Goal: Task Accomplishment & Management: Complete application form

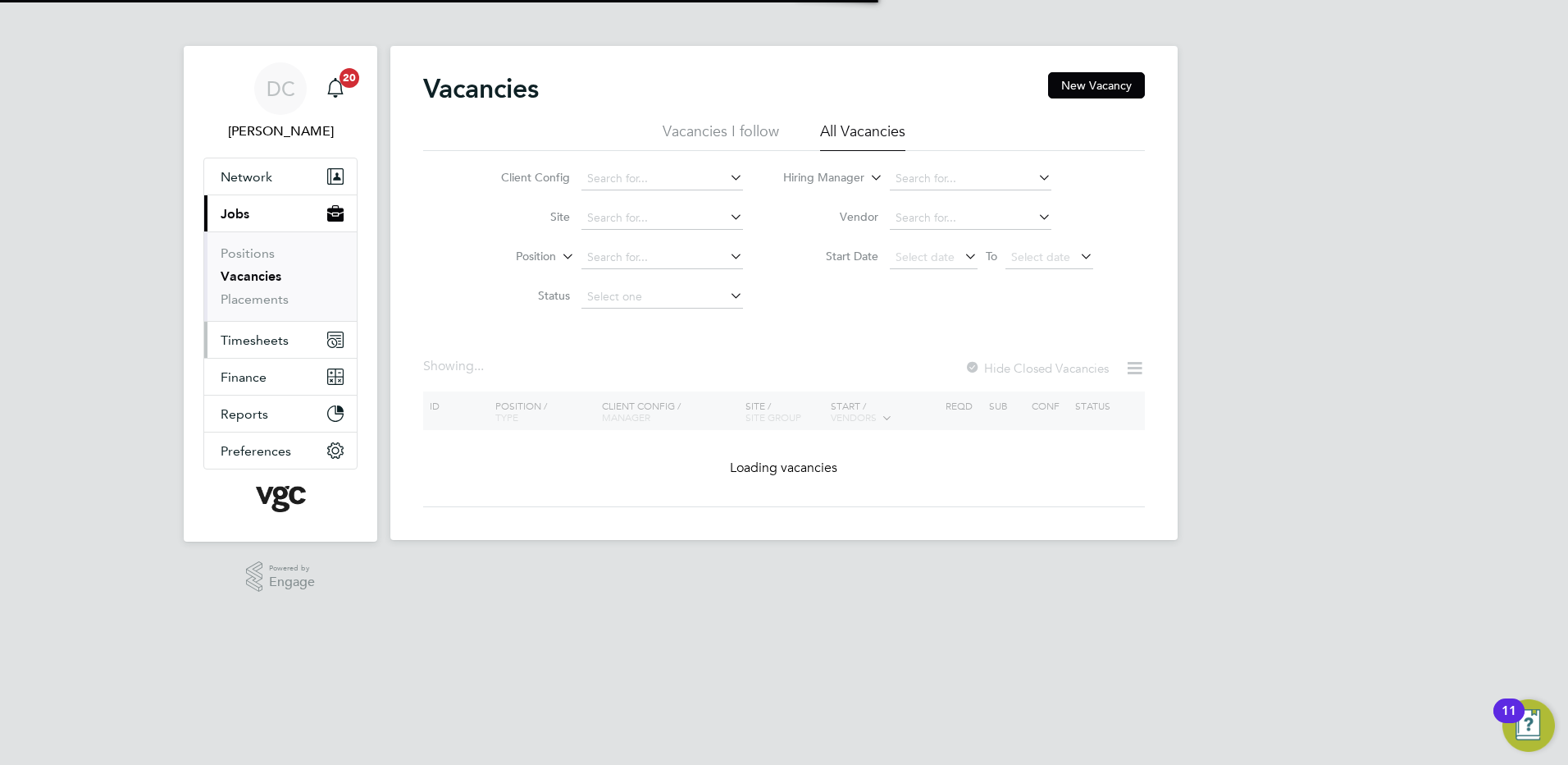
click at [270, 340] on span "Timesheets" at bounding box center [254, 340] width 68 height 16
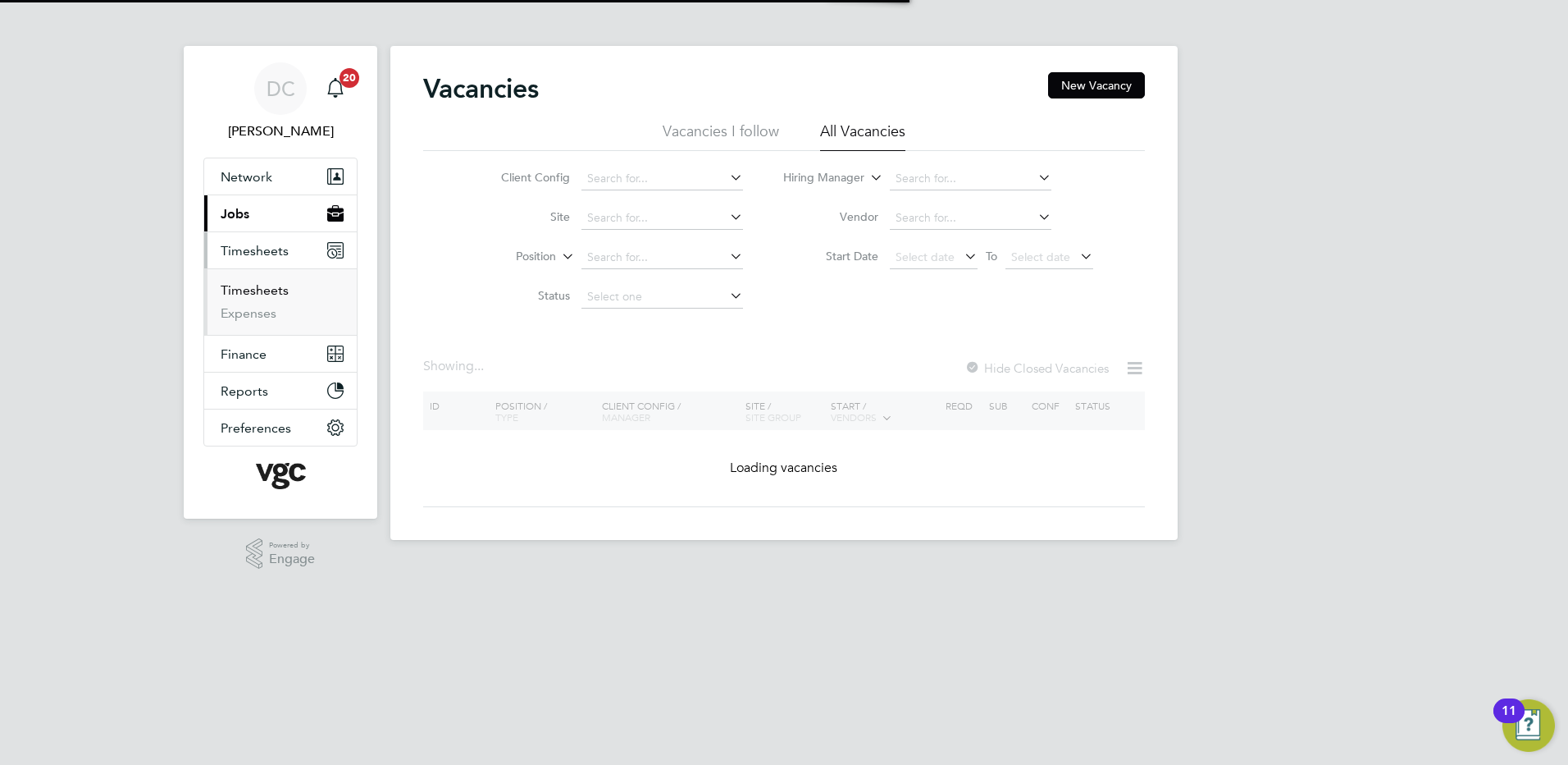
click at [252, 294] on link "Timesheets" at bounding box center [254, 290] width 68 height 16
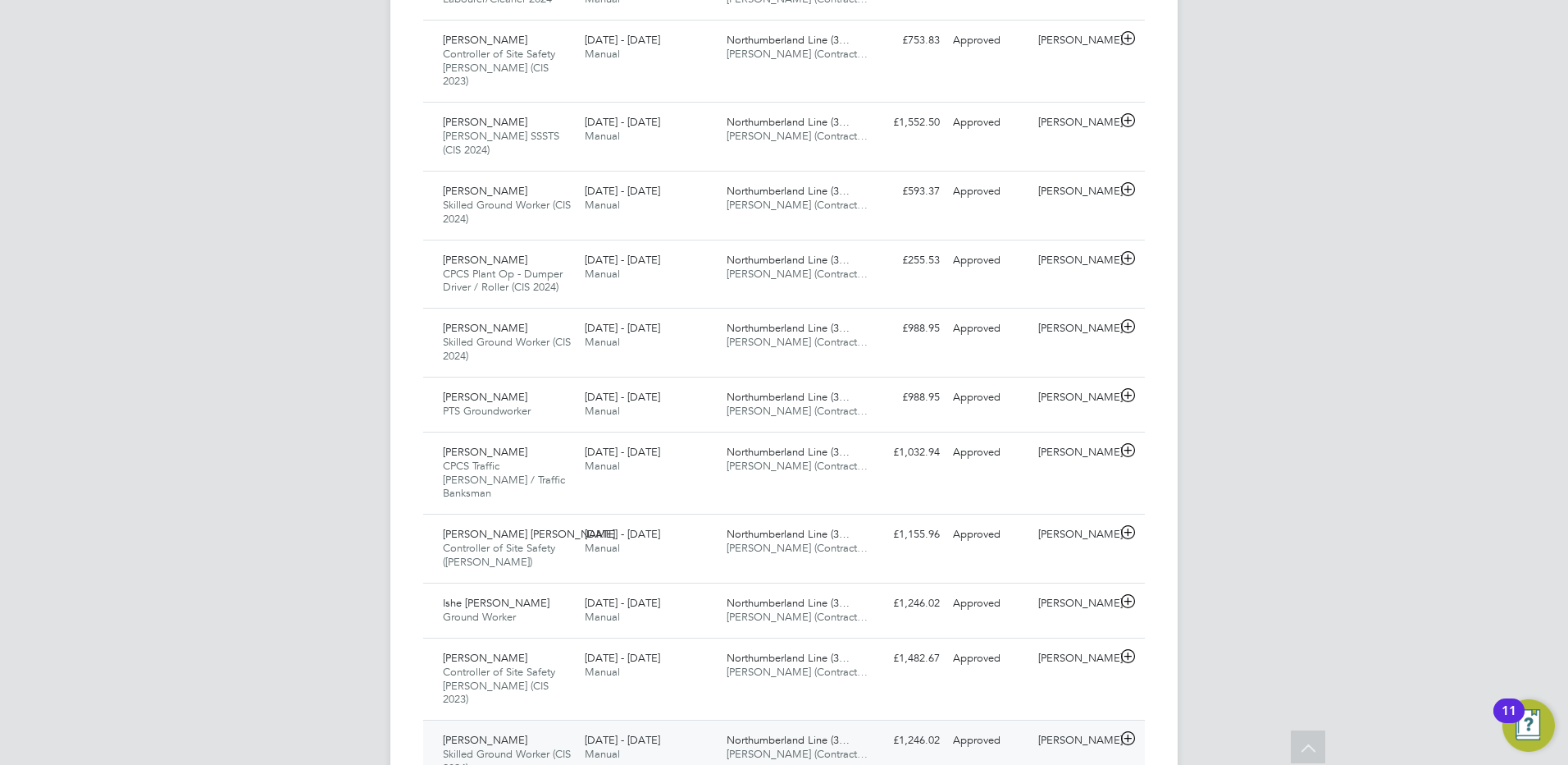
click at [782, 747] on span "[PERSON_NAME] (Contract…" at bounding box center [797, 754] width 141 height 14
click at [1266, 666] on div "DC Danny Carr Notifications 20 Applications: Network Team Members Businesses Si…" at bounding box center [784, 590] width 1568 height 2755
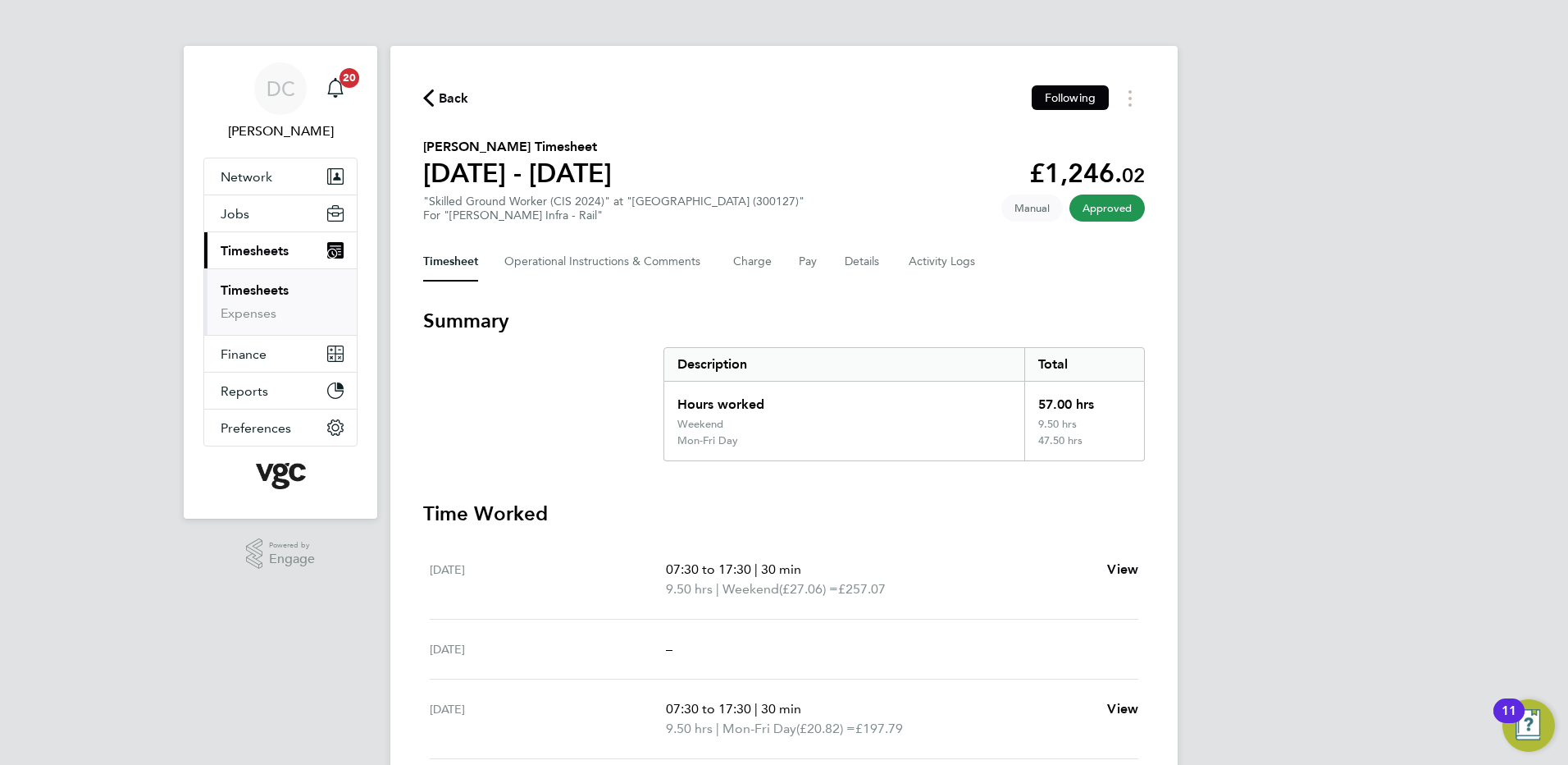
click at [1288, 474] on div "DC Danny Carr Notifications 20 Applications: Network Team Members Businesses Si…" at bounding box center [784, 610] width 1568 height 1221
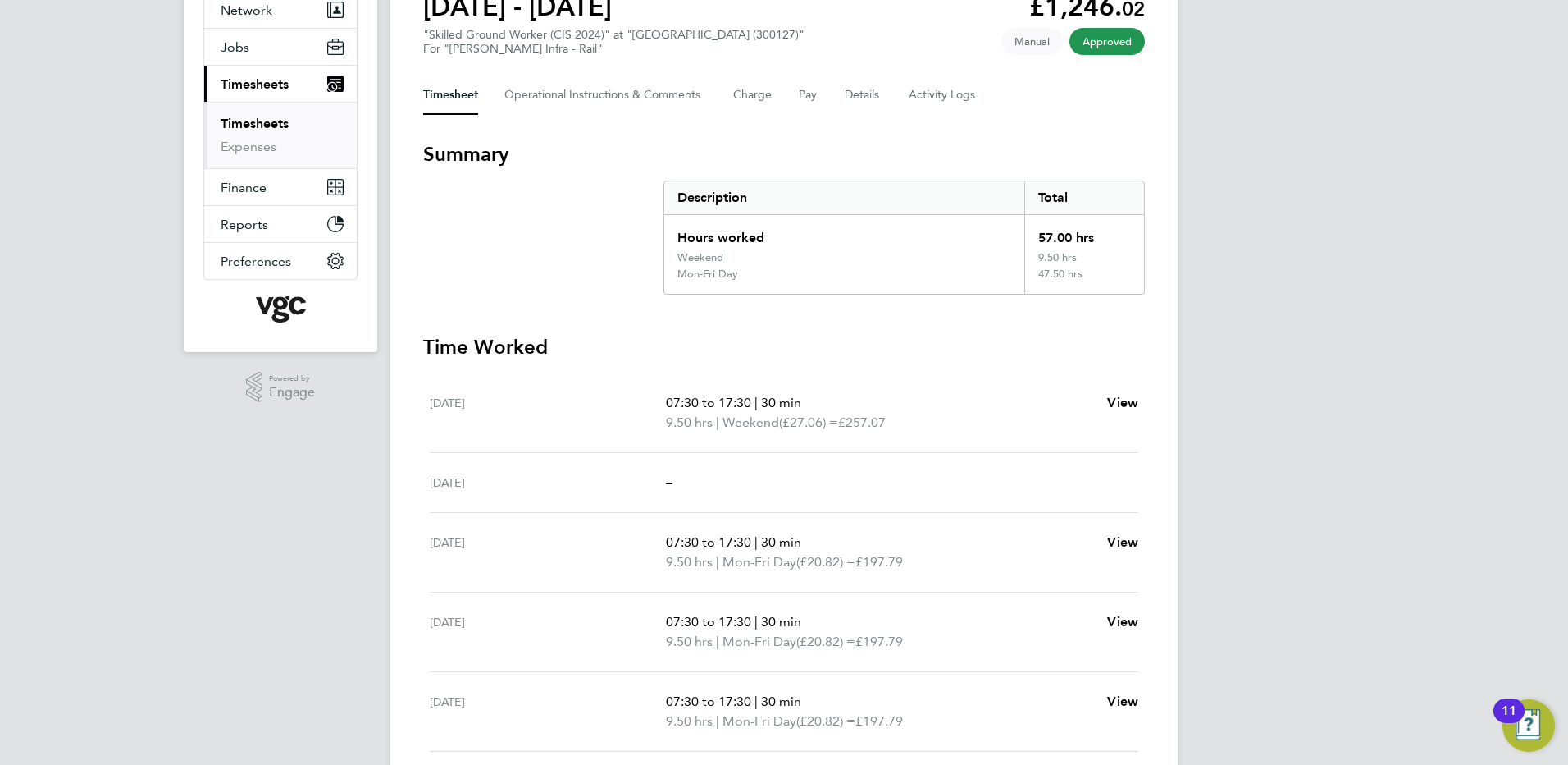
scroll to position [162, 0]
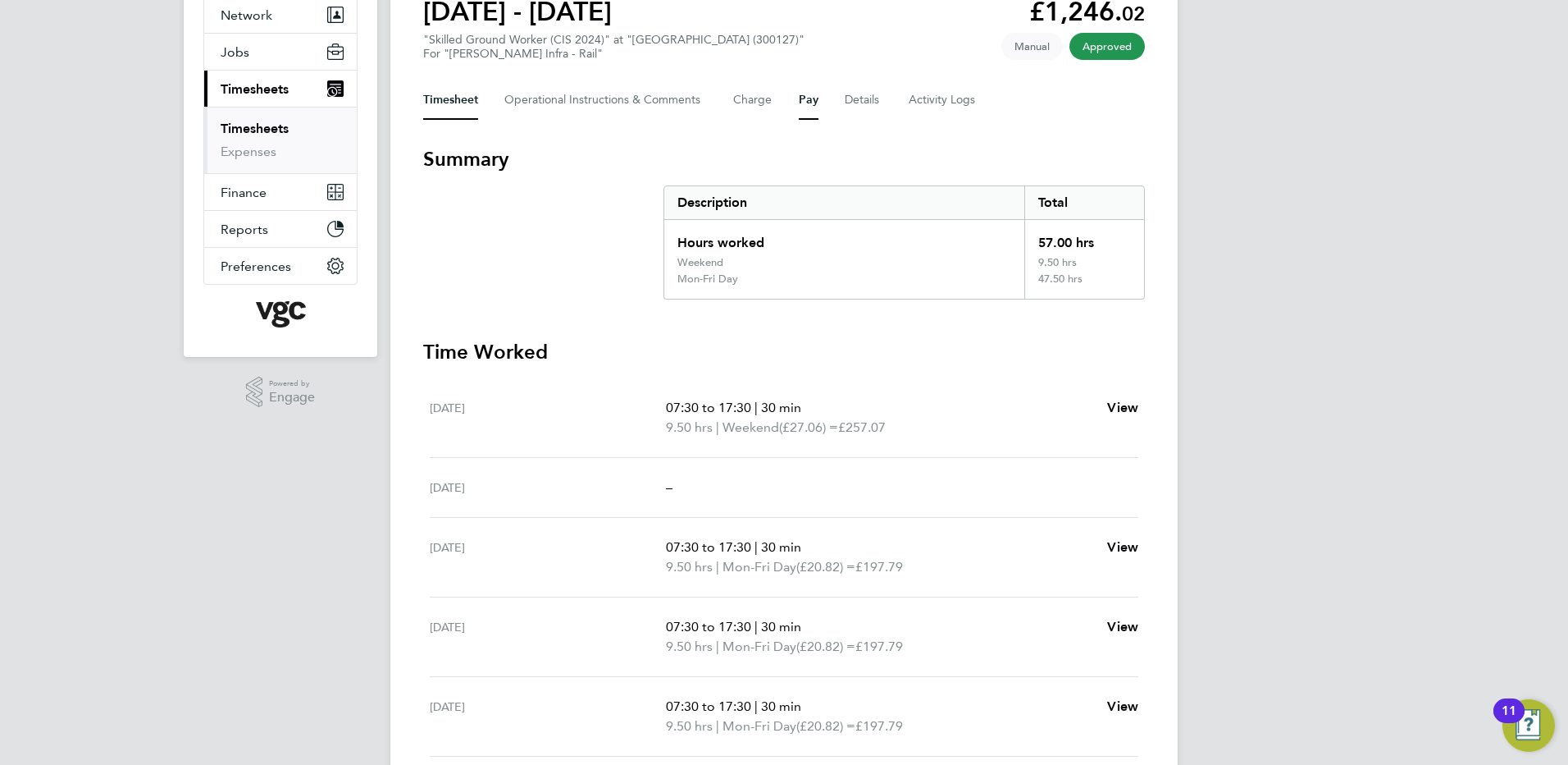
click at [805, 105] on button "Pay" at bounding box center [808, 100] width 20 height 40
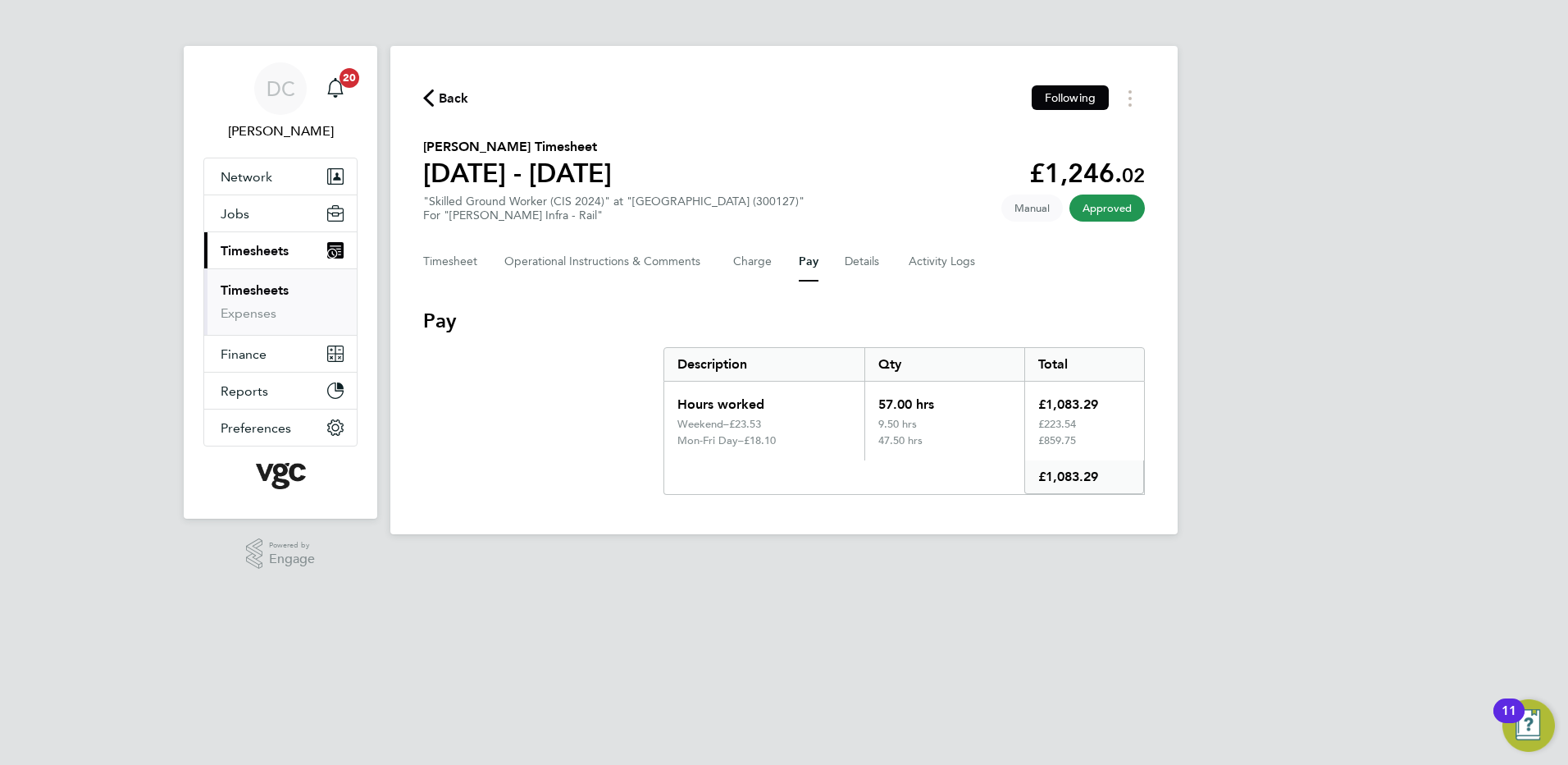
click at [1302, 364] on div "DC Danny Carr Notifications 20 Applications: Network Team Members Businesses Si…" at bounding box center [784, 280] width 1568 height 560
click at [452, 99] on span "Back" at bounding box center [454, 99] width 30 height 20
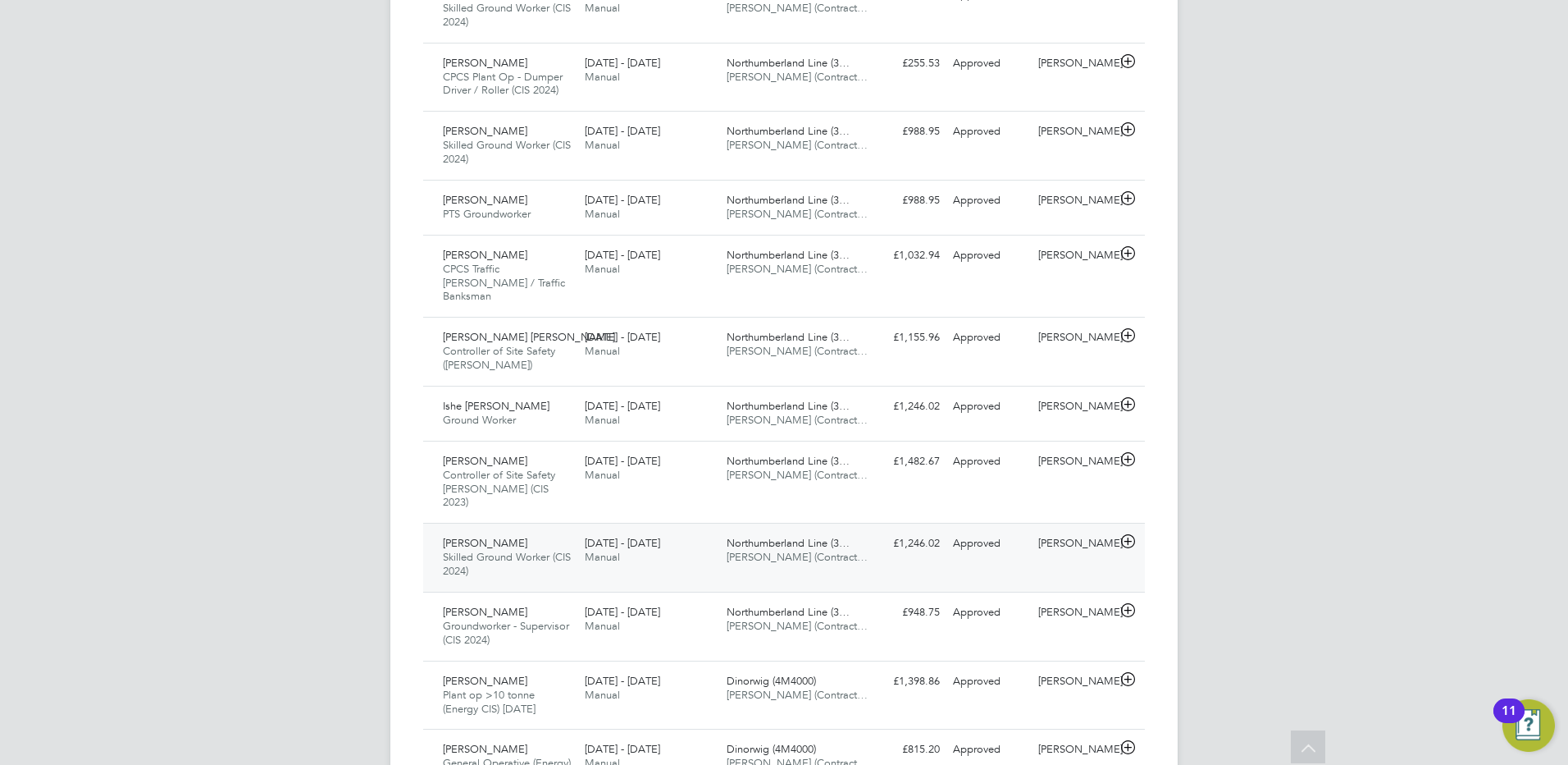
click at [797, 550] on span "[PERSON_NAME] (Contract…" at bounding box center [797, 557] width 141 height 14
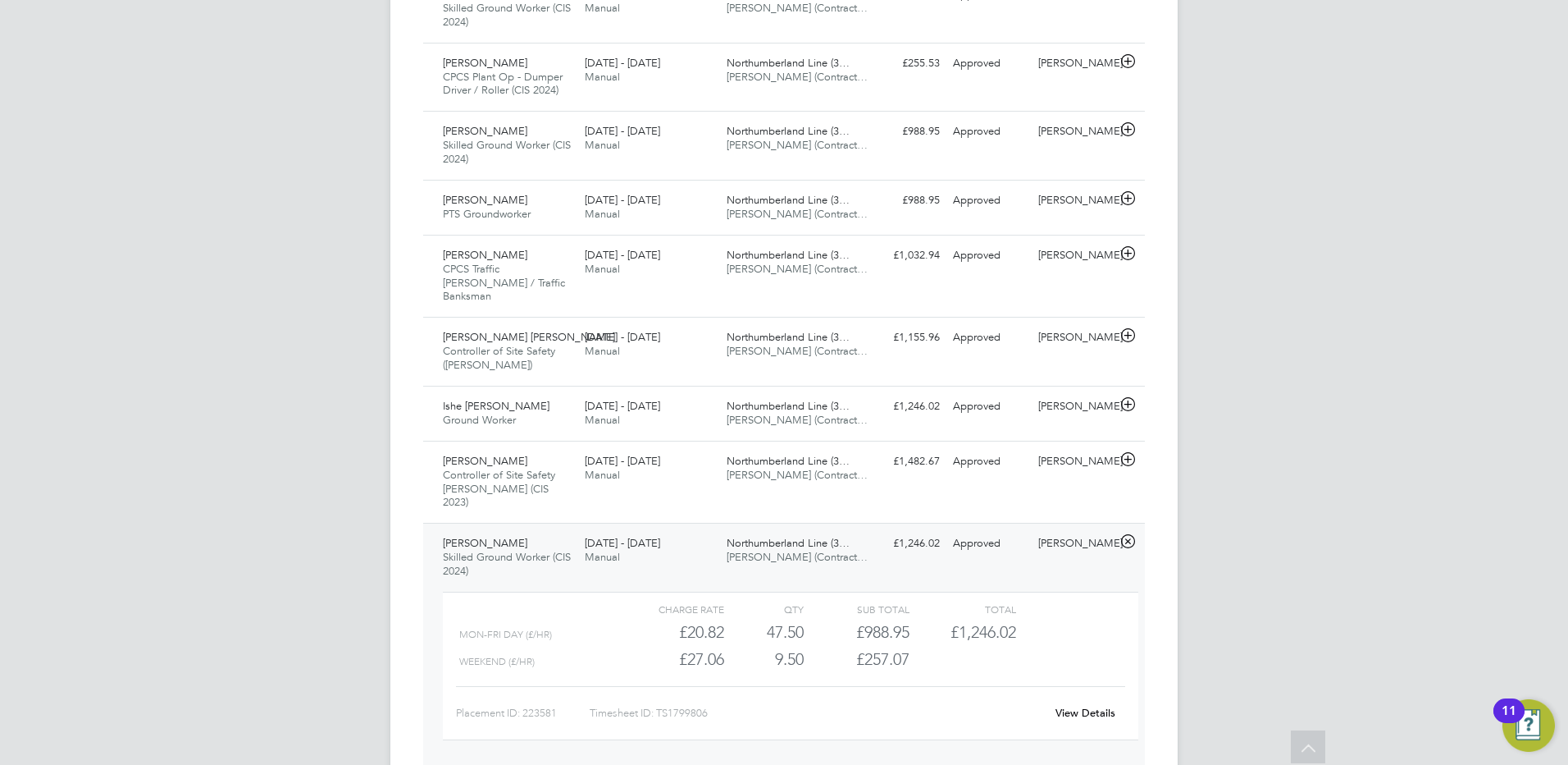
click at [1101, 705] on link "View Details" at bounding box center [1085, 712] width 60 height 14
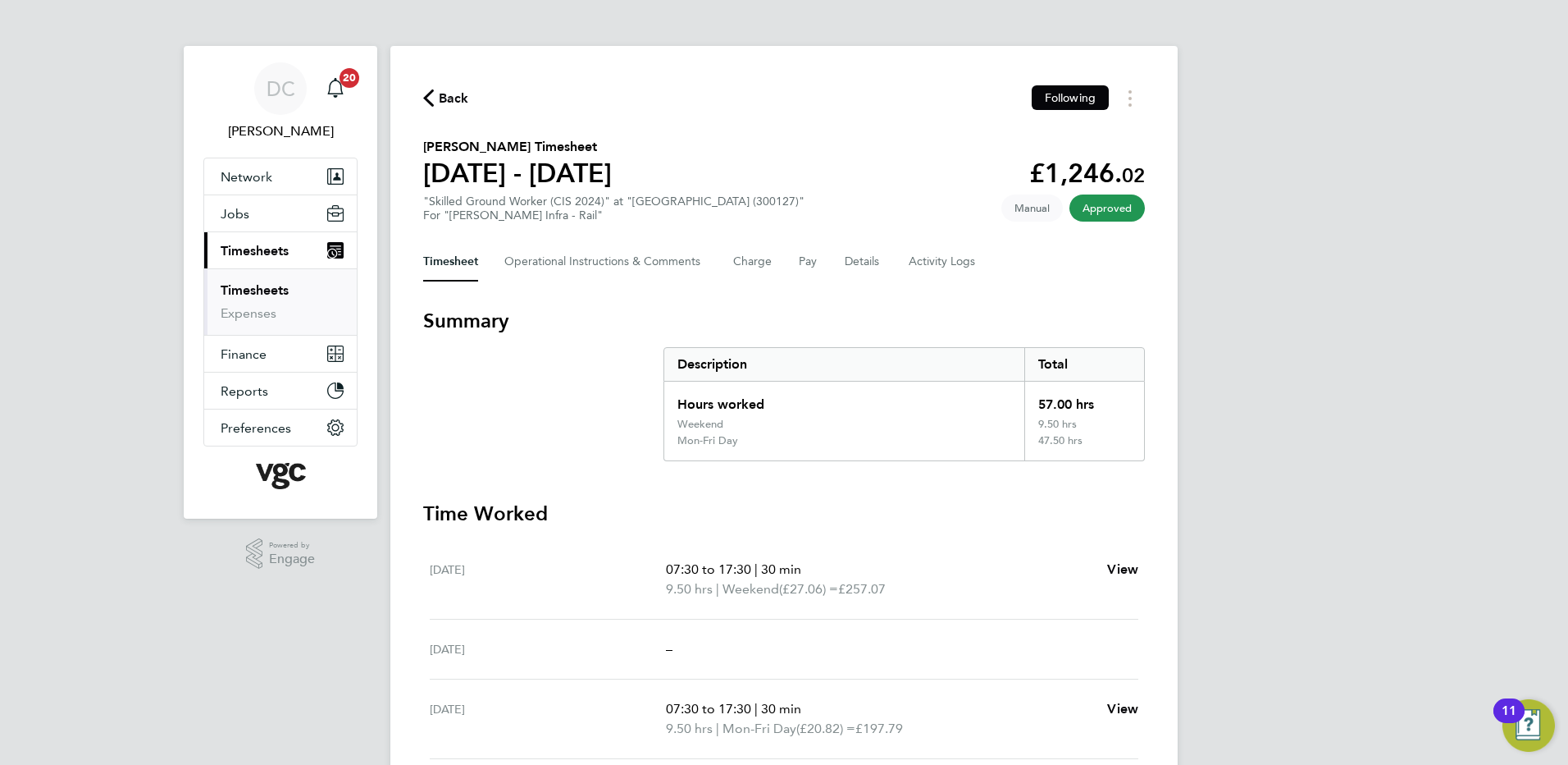
click at [1211, 438] on div "DC [PERSON_NAME] Notifications 20 Applications: Network Team Members Businesses…" at bounding box center [784, 610] width 1568 height 1221
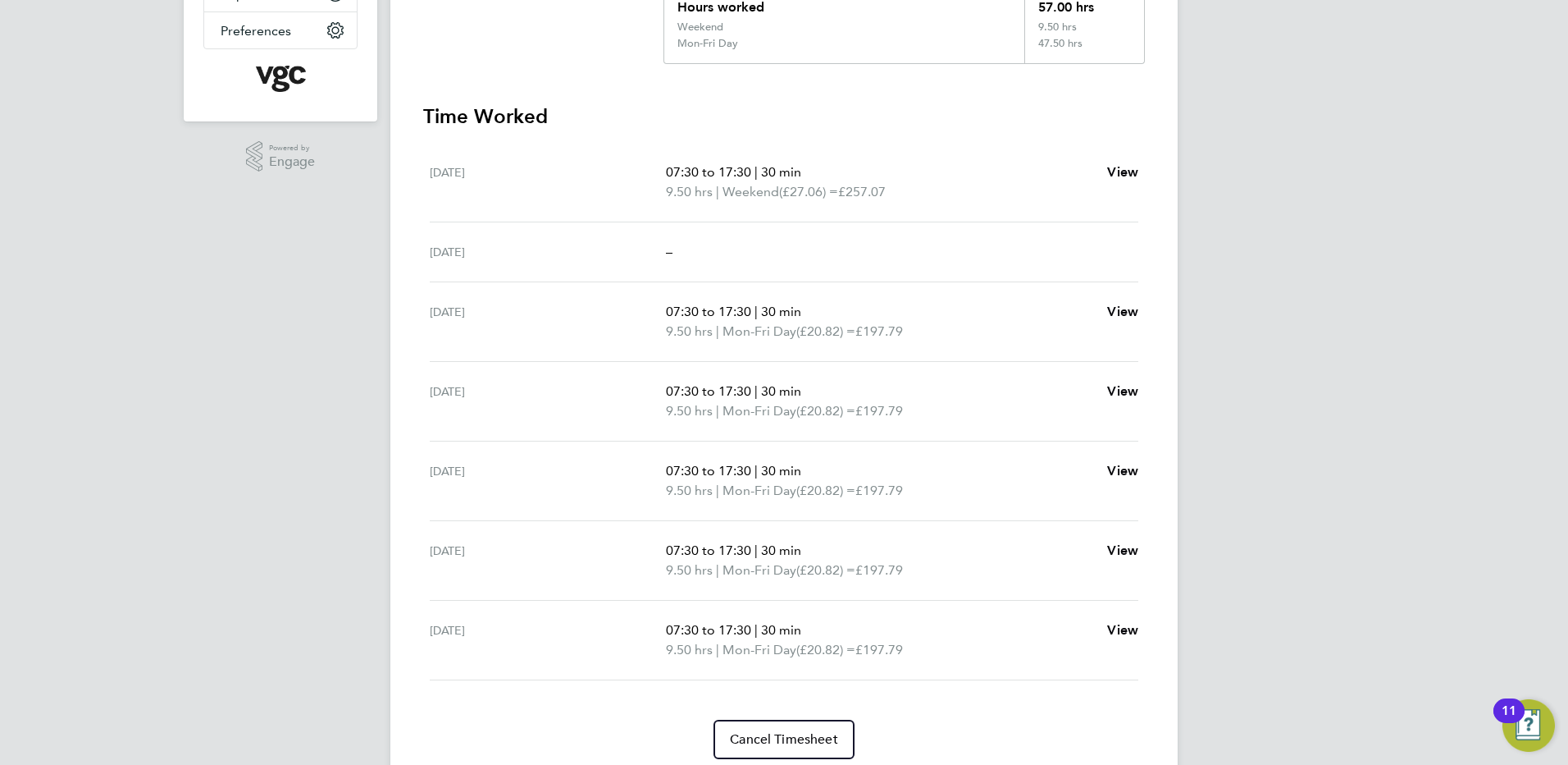
scroll to position [457, 0]
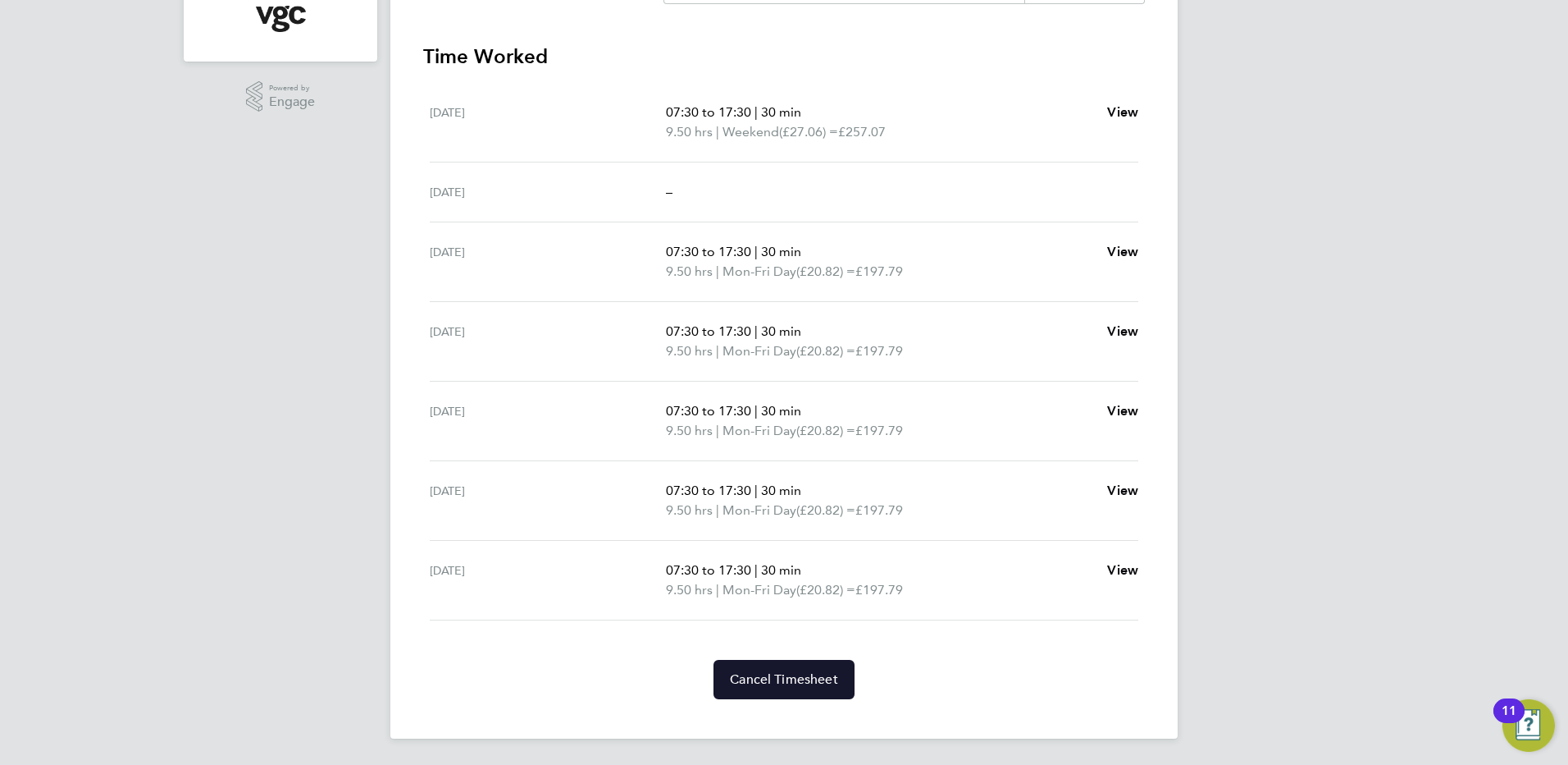
click at [811, 685] on span "Cancel Timesheet" at bounding box center [784, 679] width 108 height 16
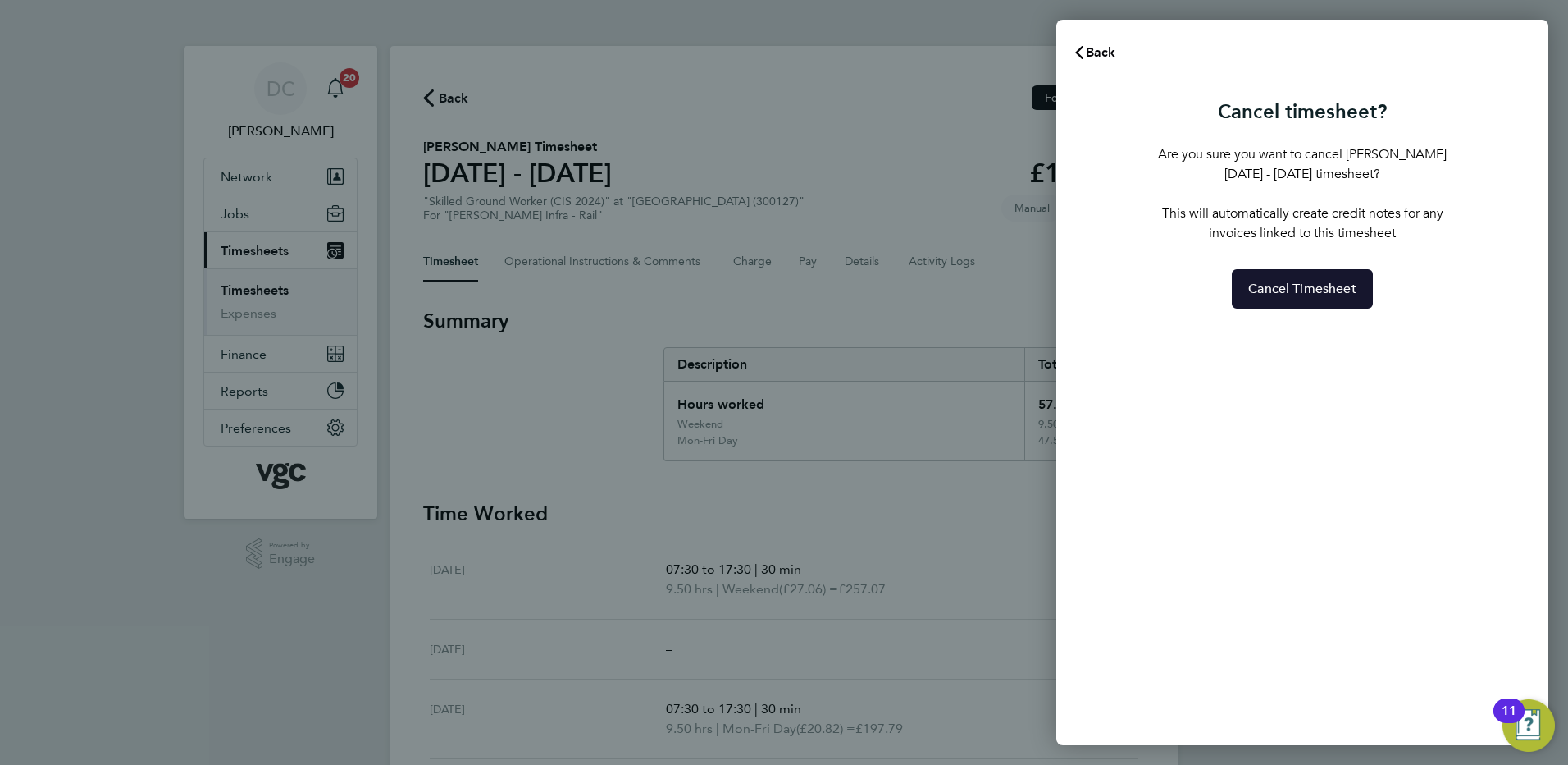
click at [1311, 298] on button "Cancel Timesheet" at bounding box center [1302, 289] width 141 height 40
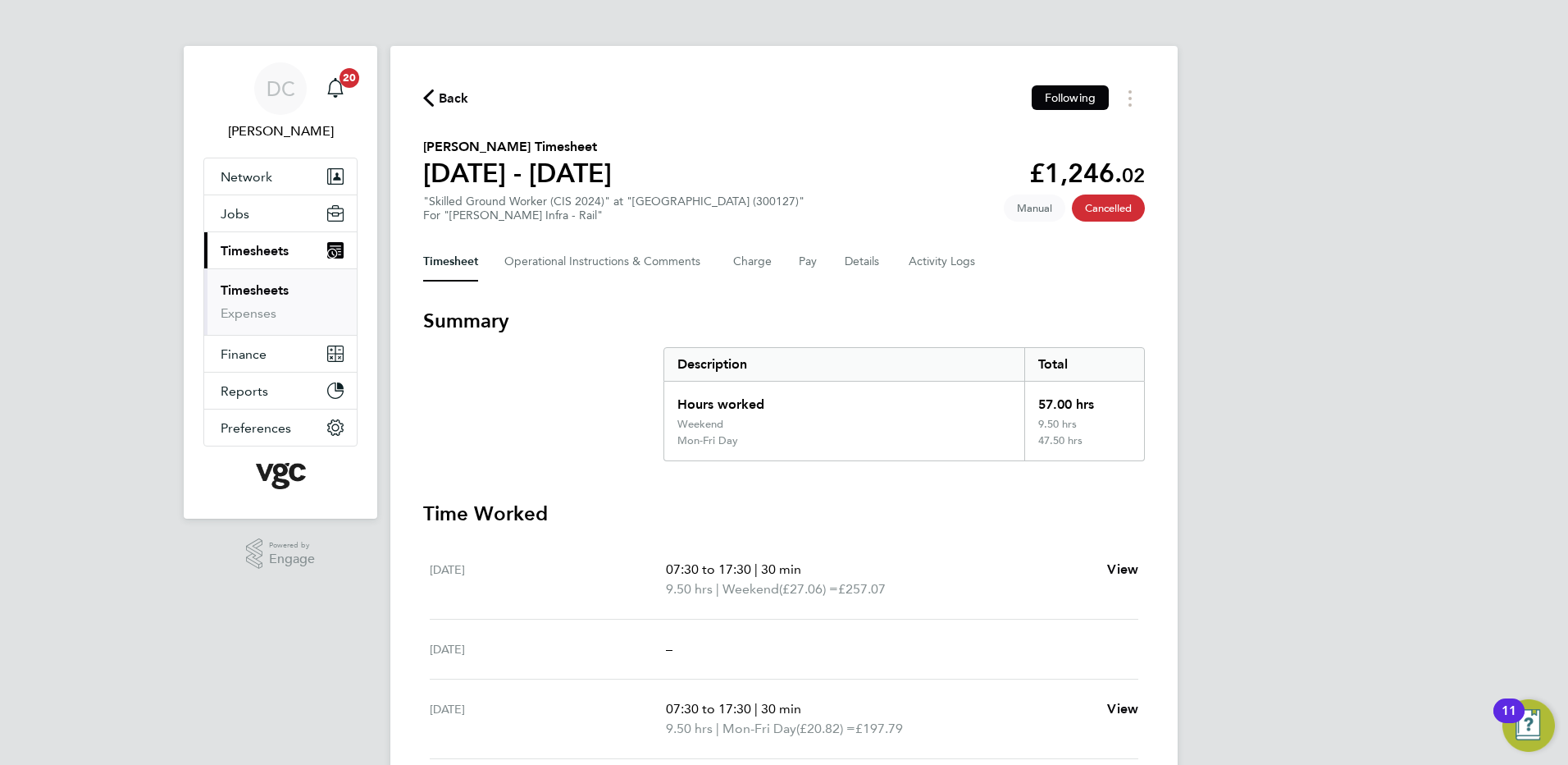
click at [450, 97] on span "Back" at bounding box center [454, 99] width 30 height 20
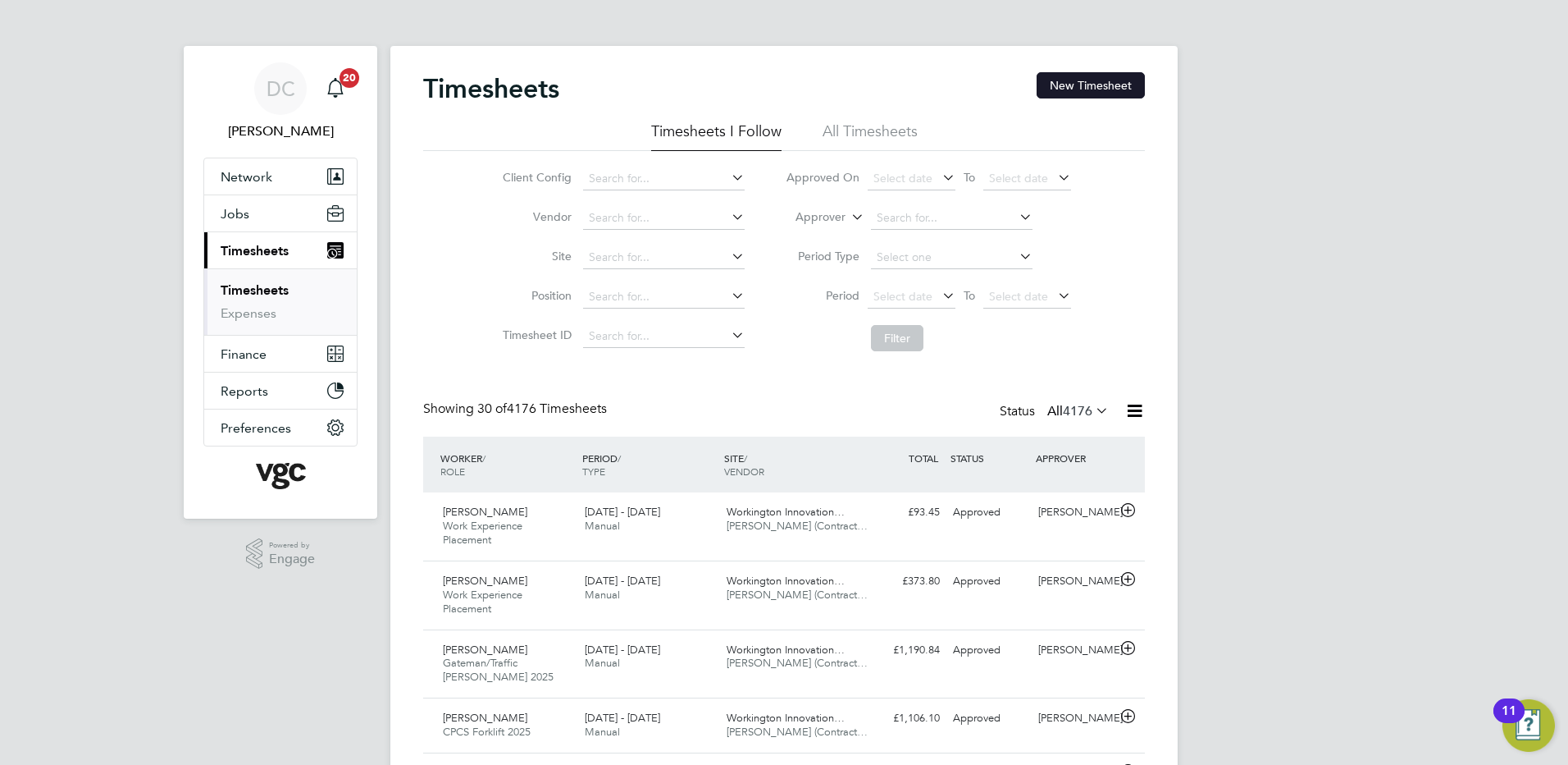
click at [1102, 86] on button "New Timesheet" at bounding box center [1090, 86] width 108 height 26
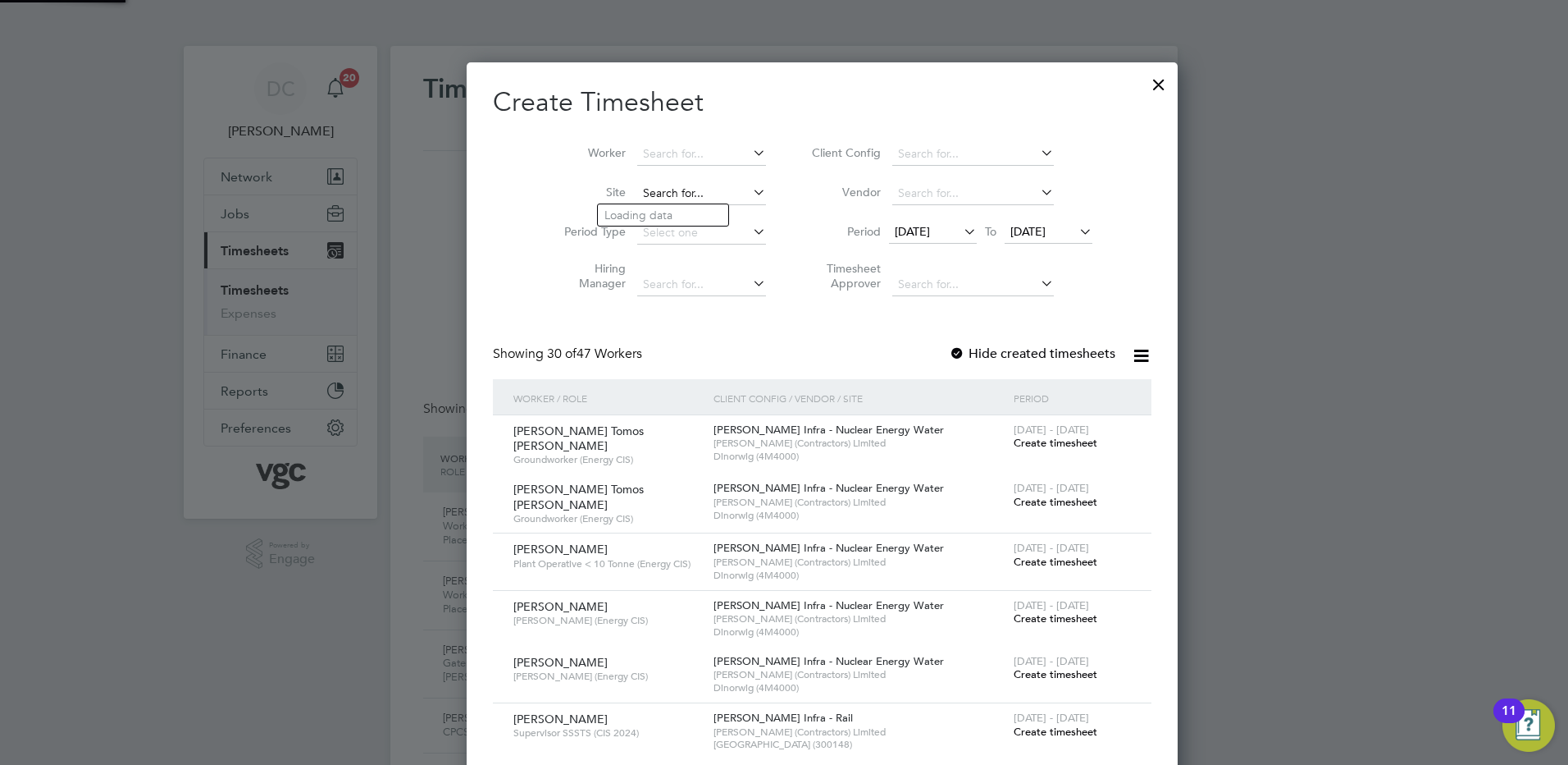
click at [650, 193] on input at bounding box center [701, 194] width 129 height 23
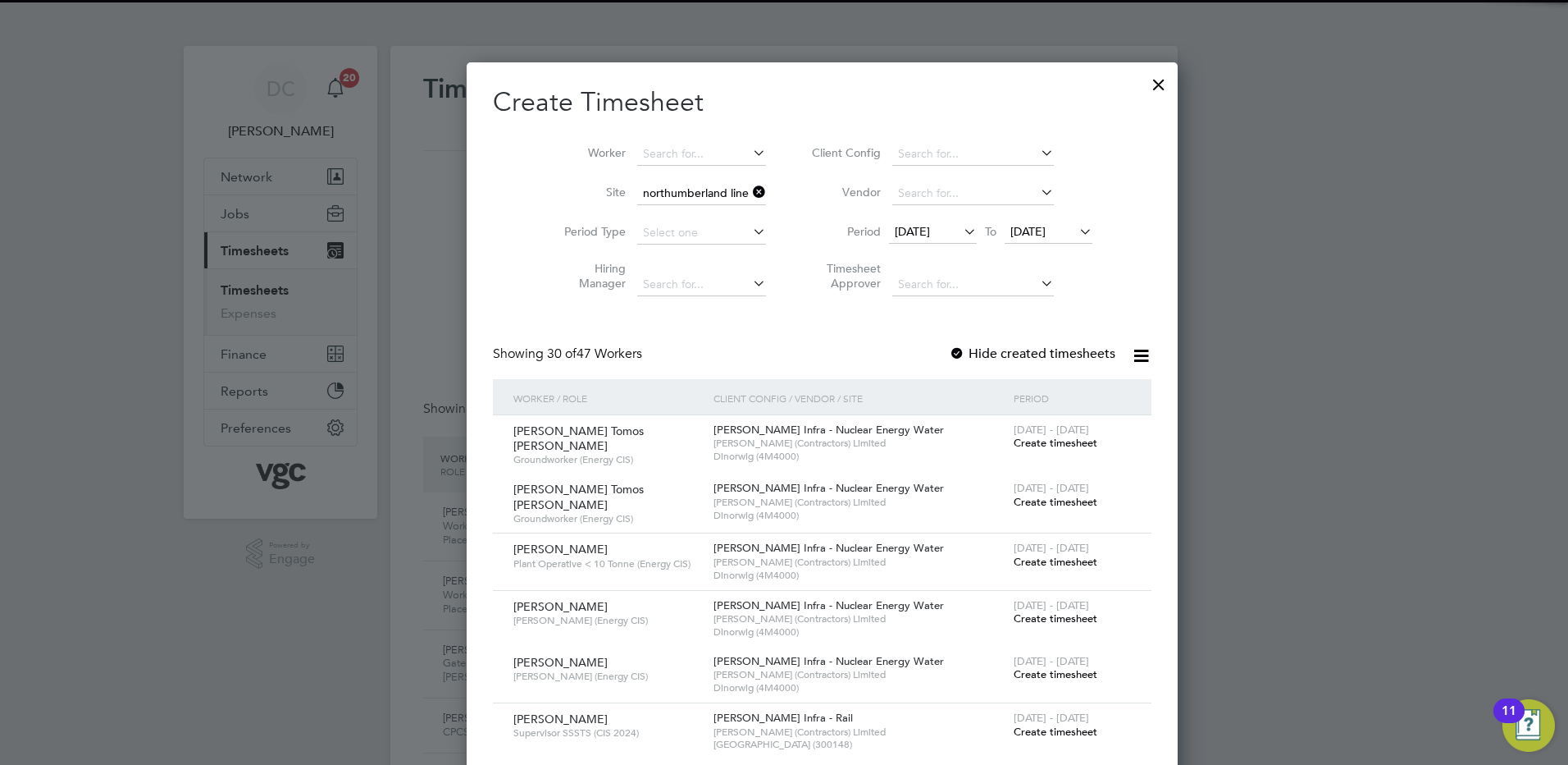
click at [656, 209] on b "[GEOGRAPHIC_DATA]" at bounding box center [664, 215] width 120 height 14
type input "Northumberland Line (300127)"
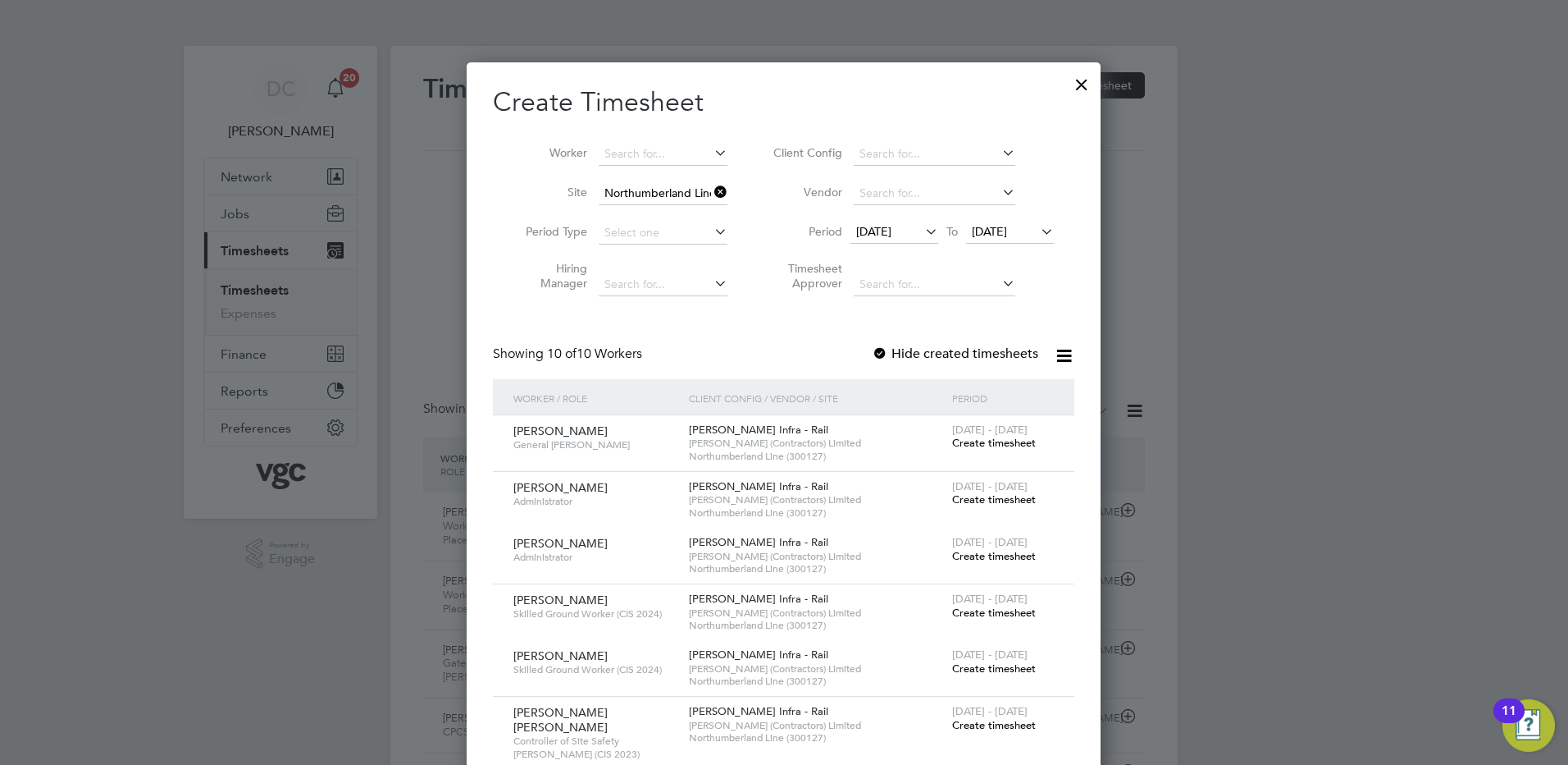
click at [883, 229] on span "[DATE]" at bounding box center [873, 231] width 35 height 15
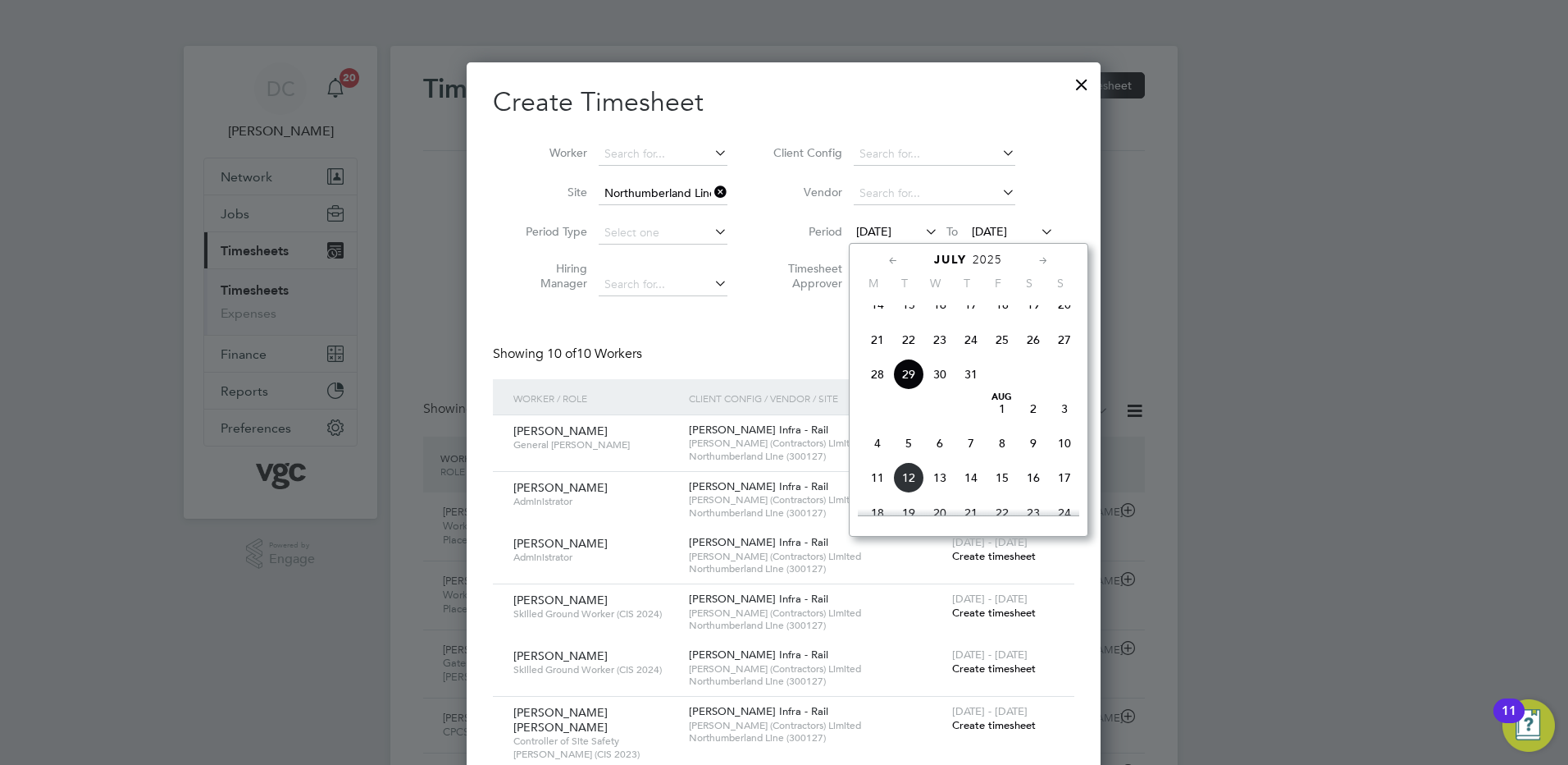
click at [1034, 424] on span "2" at bounding box center [1033, 409] width 31 height 31
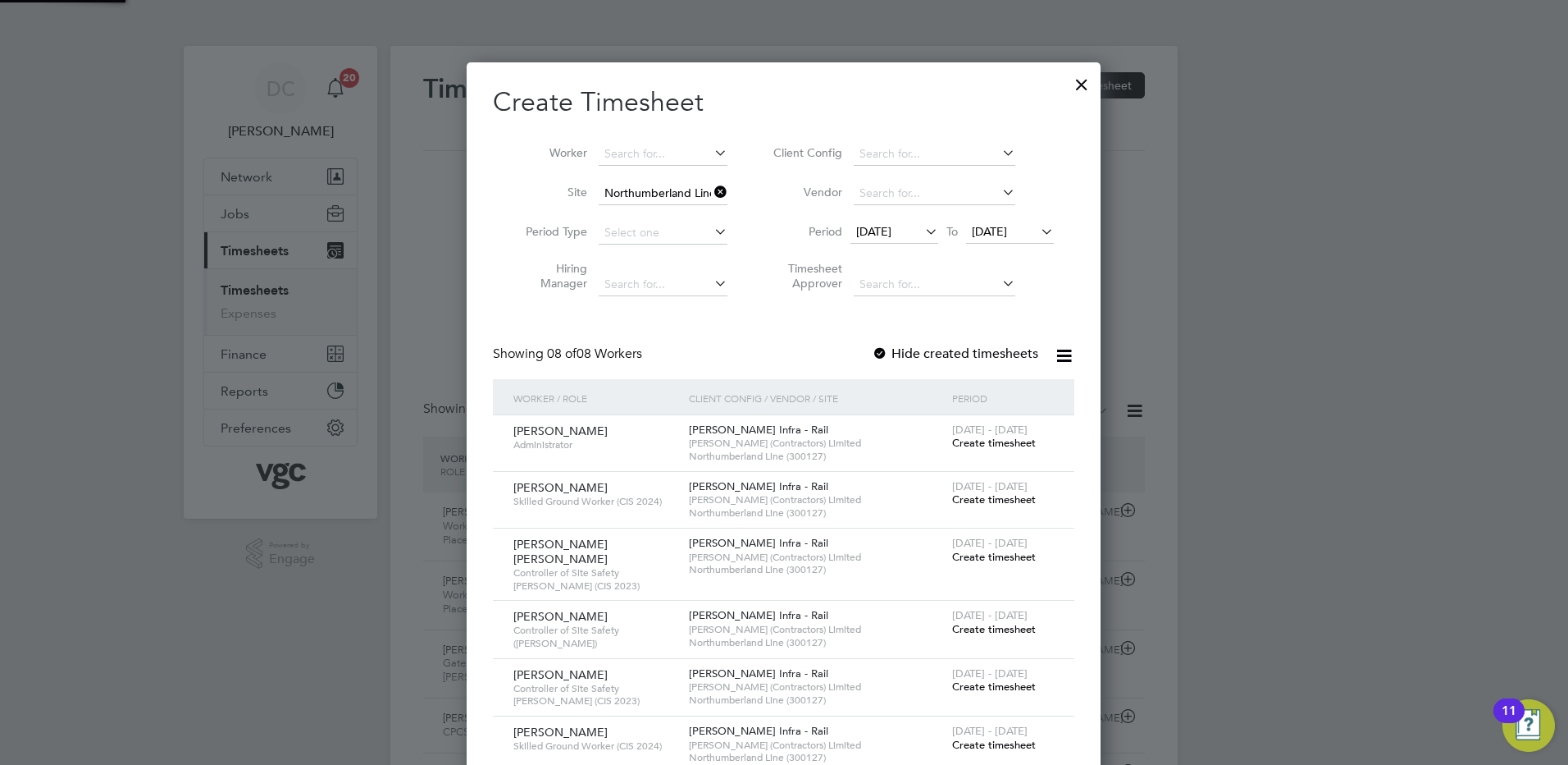
click at [1007, 233] on span "[DATE]" at bounding box center [989, 231] width 35 height 15
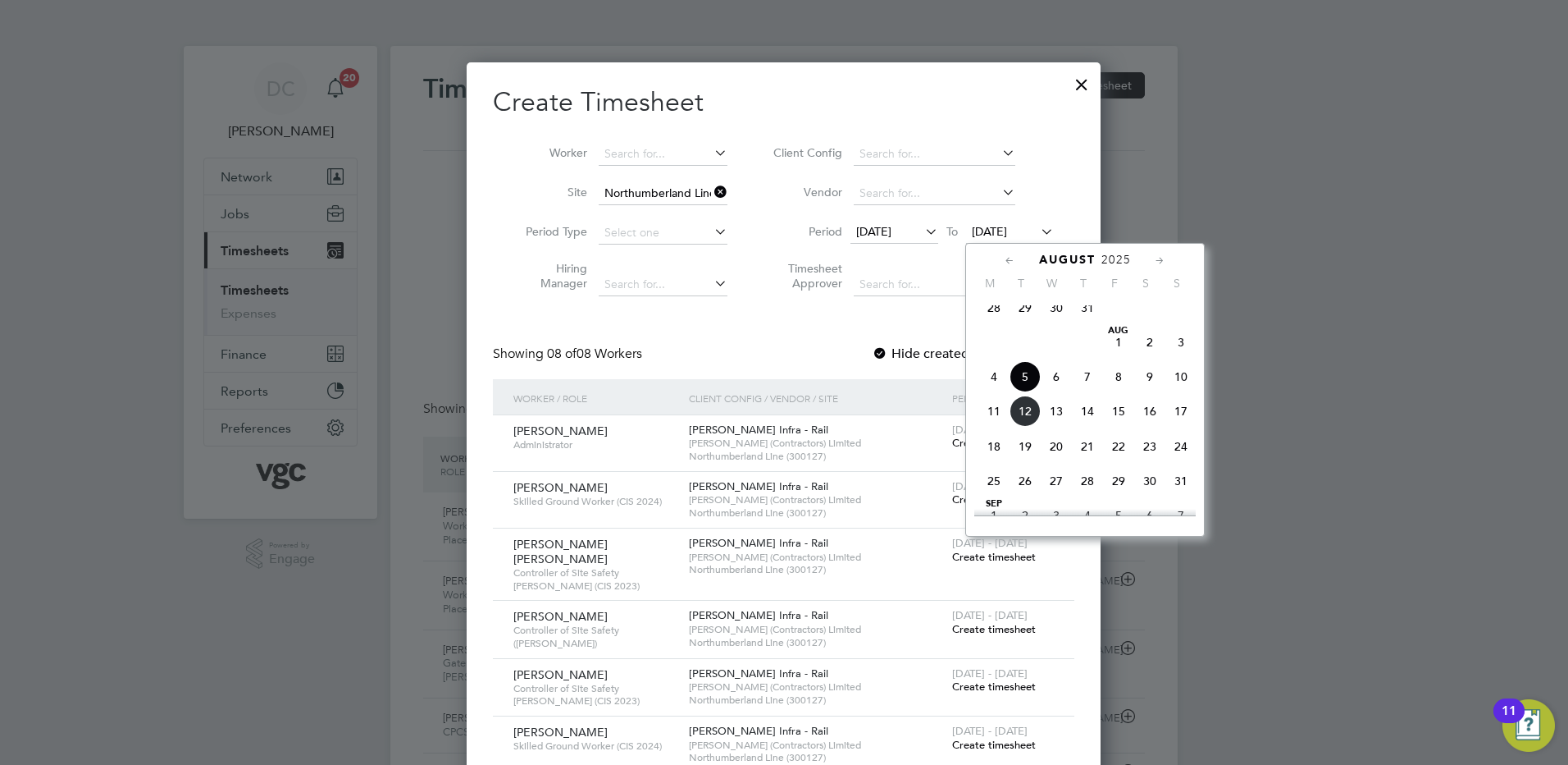
click at [1115, 389] on span "8" at bounding box center [1119, 377] width 31 height 31
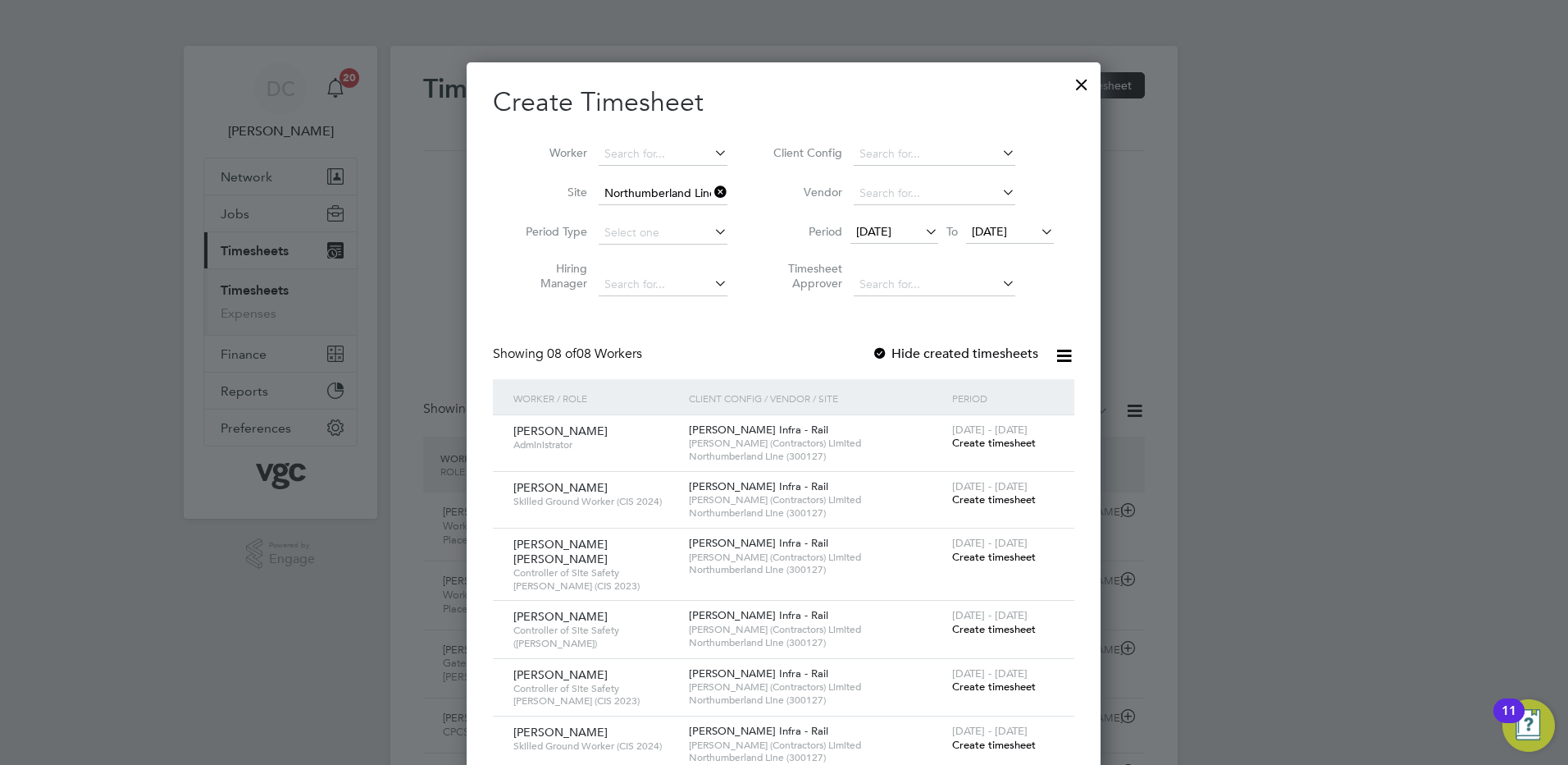
click at [1000, 556] on span "Create timesheet" at bounding box center [993, 557] width 84 height 14
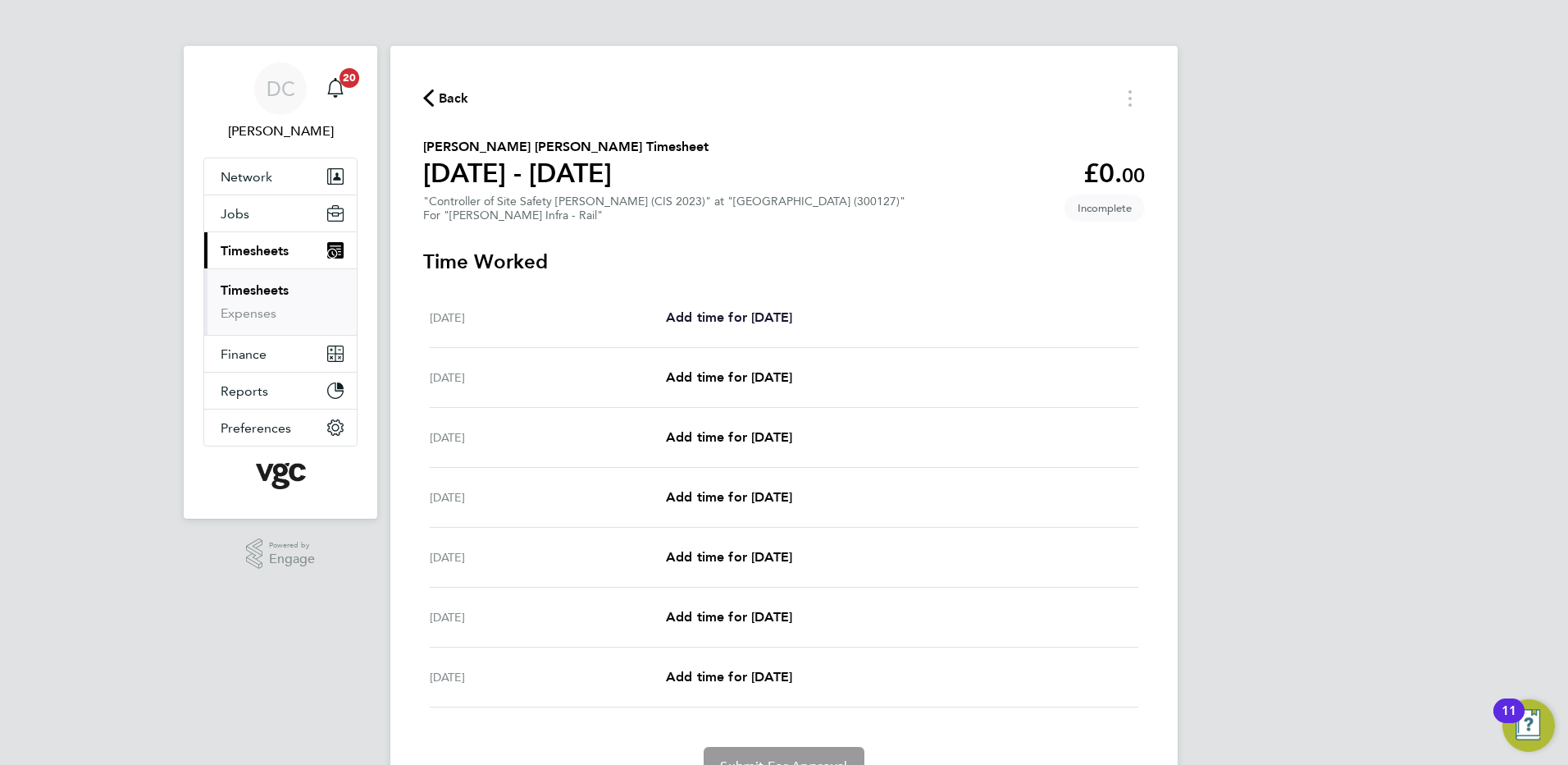
click at [718, 316] on span "Add time for [DATE]" at bounding box center [729, 317] width 126 height 16
select select "30"
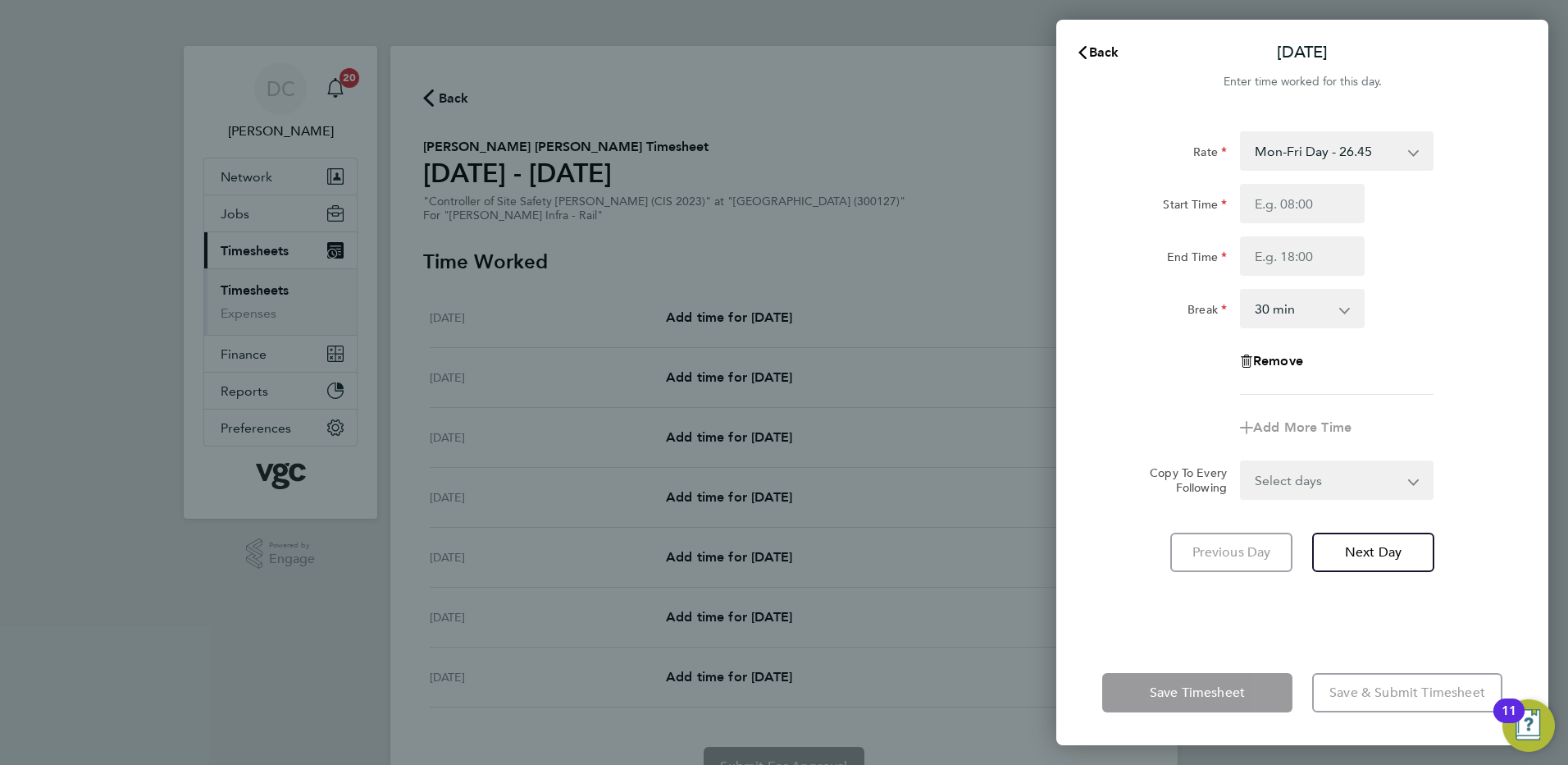
click at [1274, 155] on select "Mon-Fri Day - 26.45 LODGE - 48.30 Weekend - 34.39 Xmas / [GEOGRAPHIC_DATA] - 52…" at bounding box center [1326, 151] width 170 height 36
select select "30"
click at [1260, 211] on input "Start Time" at bounding box center [1302, 204] width 124 height 40
type input "07:30"
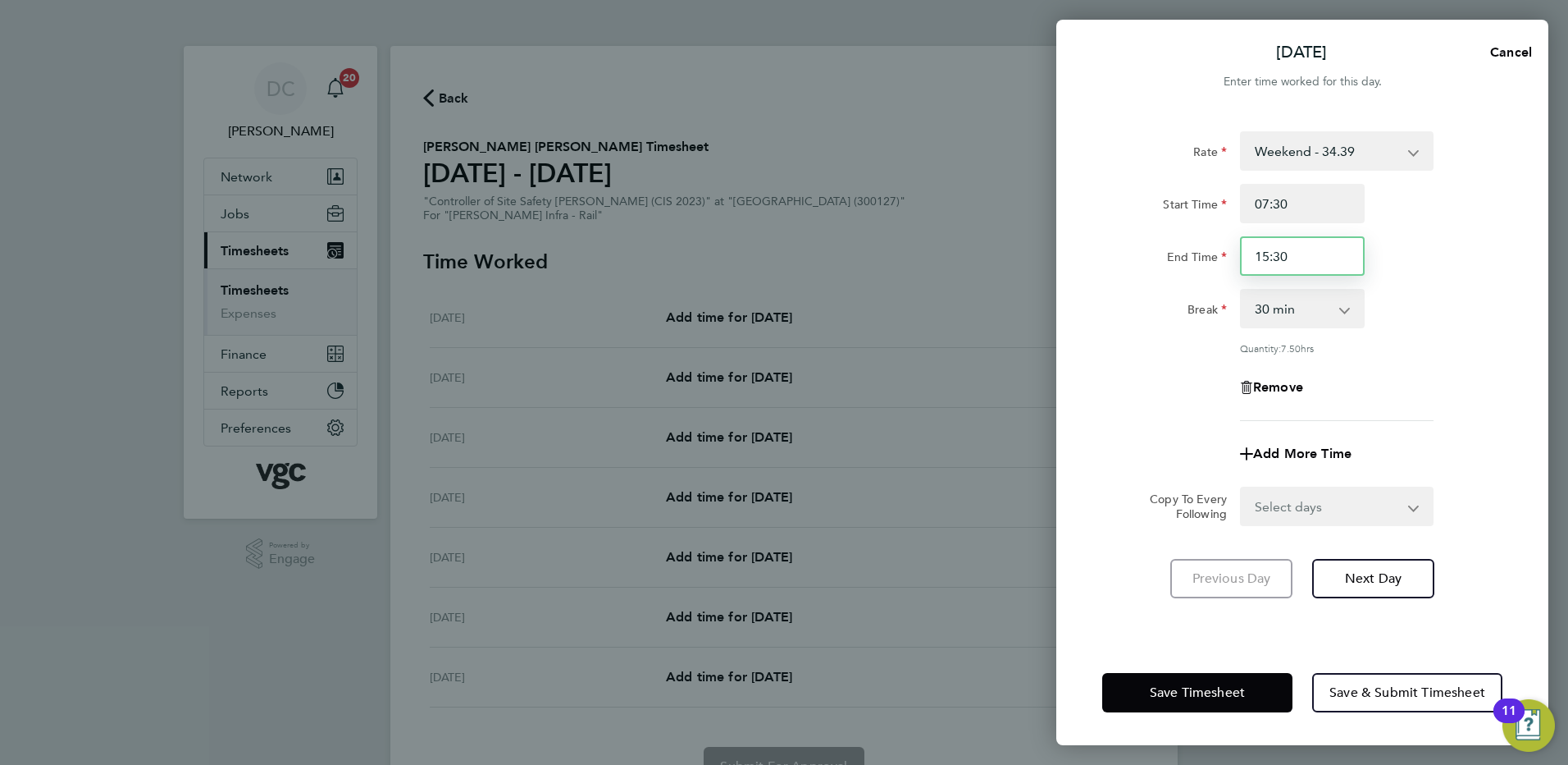
click at [1298, 254] on input "15:30" at bounding box center [1302, 256] width 124 height 40
type input "17:30"
click at [1411, 394] on div "Remove" at bounding box center [1302, 387] width 413 height 40
click at [1372, 572] on span "Next Day" at bounding box center [1373, 578] width 56 height 16
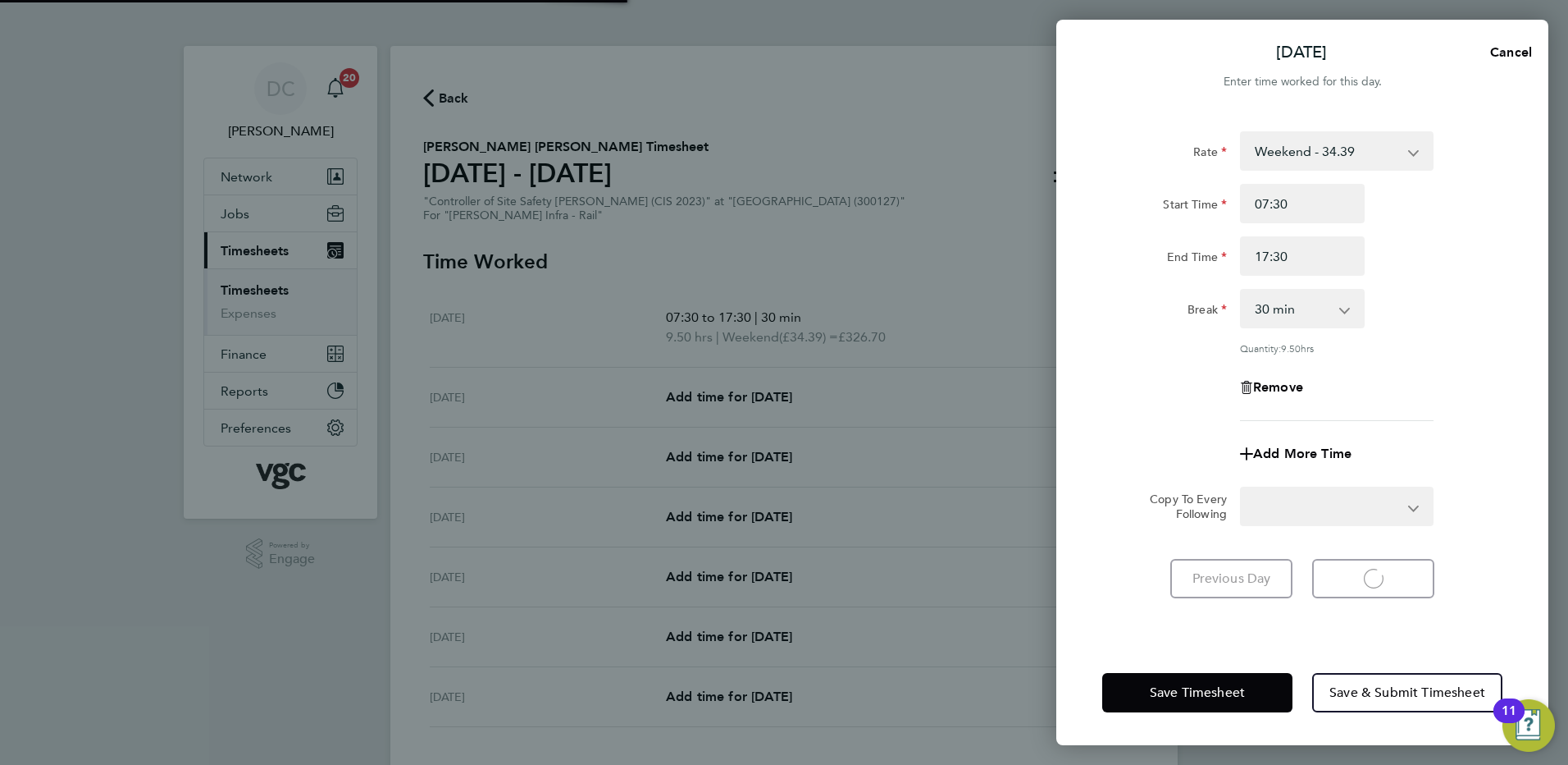
select select "30"
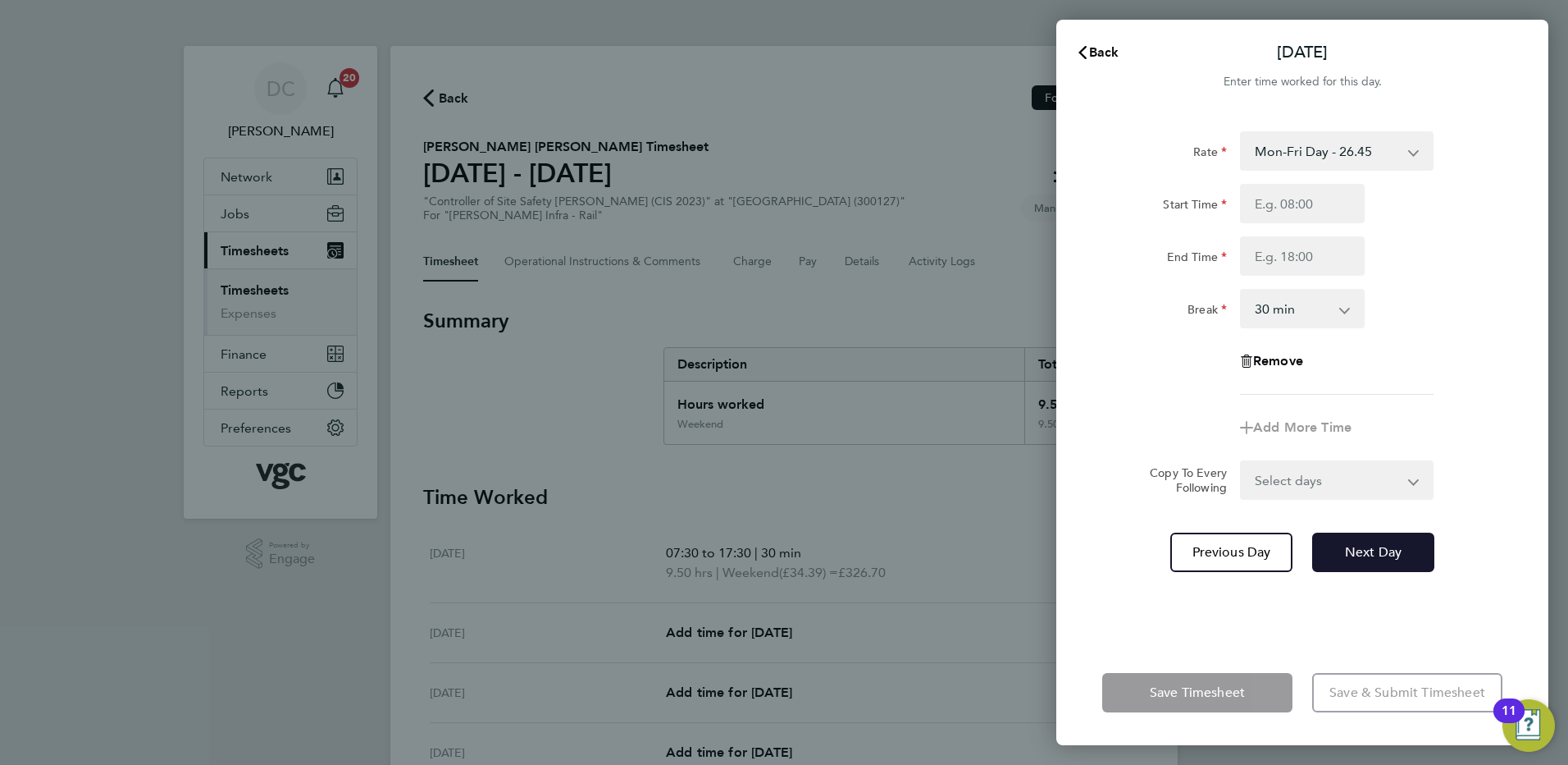
click at [1367, 557] on span "Next Day" at bounding box center [1373, 551] width 56 height 16
select select "30"
click at [1290, 156] on select "Mon-Fri Day - 26.45 LODGE - 48.30 Weekend - 34.39 Xmas / [GEOGRAPHIC_DATA] - 52…" at bounding box center [1326, 151] width 170 height 36
click at [1476, 222] on div "Start Time" at bounding box center [1302, 204] width 413 height 40
click at [1298, 211] on input "Start Time" at bounding box center [1302, 204] width 124 height 40
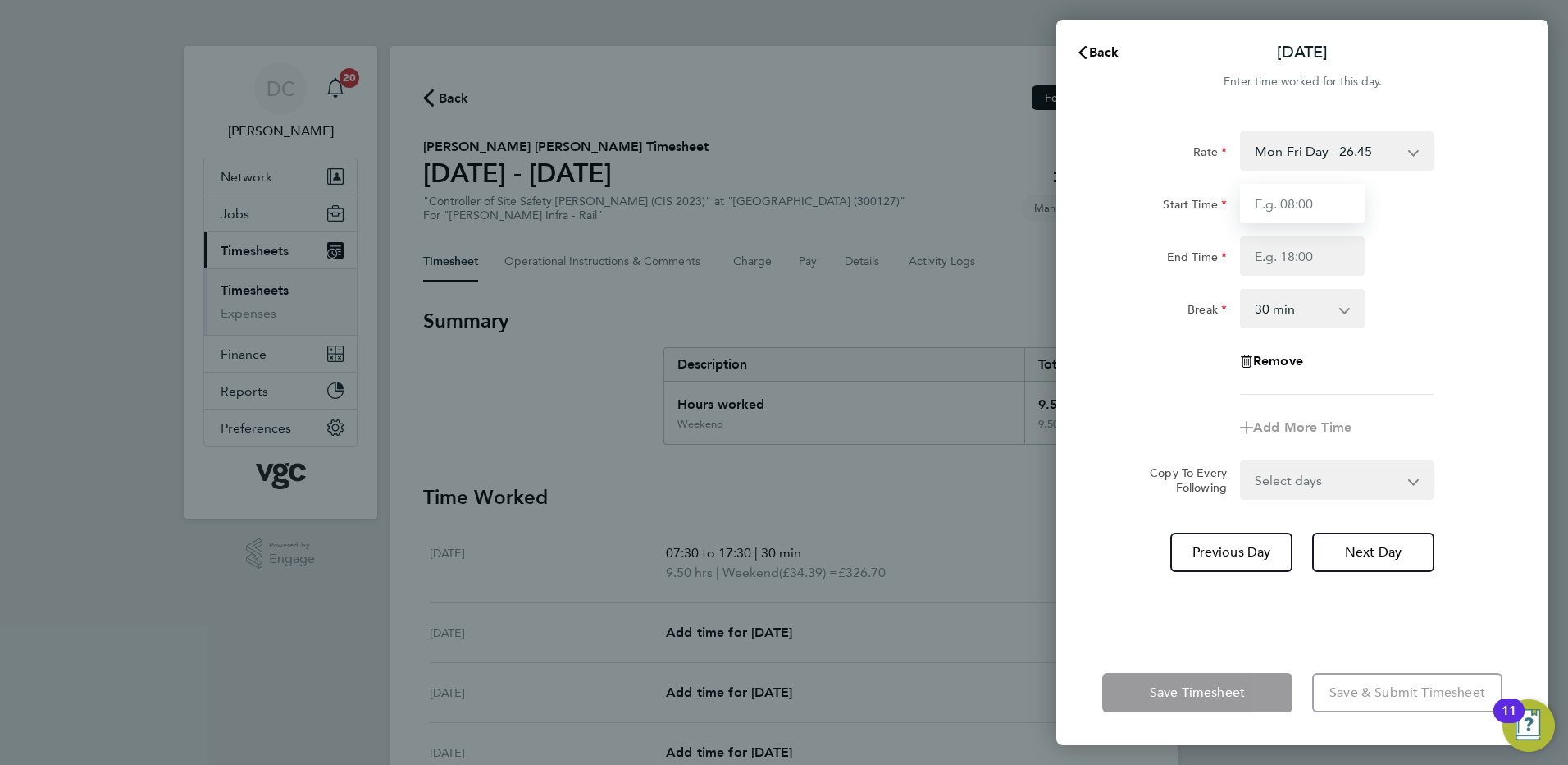
type input "07:30"
type input "17:30"
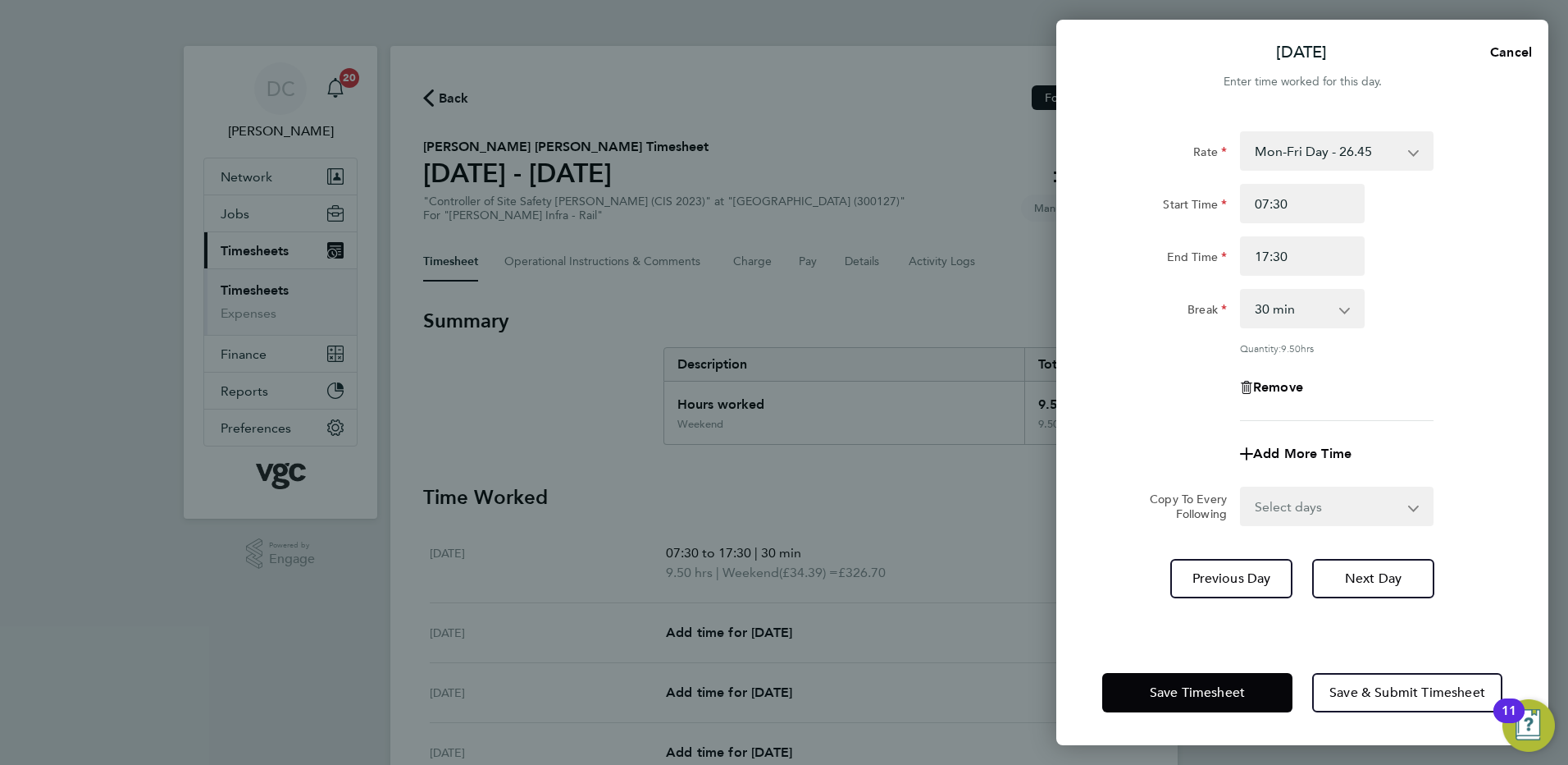
drag, startPoint x: 1143, startPoint y: 363, endPoint x: 1175, endPoint y: 405, distance: 52.8
click at [1146, 370] on div "Rate Mon-Fri Day - 26.45 LODGE - 48.30 Weekend - 34.39 Xmas / [GEOGRAPHIC_DATA]…" at bounding box center [1302, 276] width 400 height 290
click at [1277, 495] on select "Select days Day [DATE] [DATE] [DATE] [DATE]" at bounding box center [1327, 507] width 172 height 36
select select "DAY"
click at [1241, 488] on select "Select days Day [DATE] [DATE] [DATE] [DATE]" at bounding box center [1327, 507] width 172 height 36
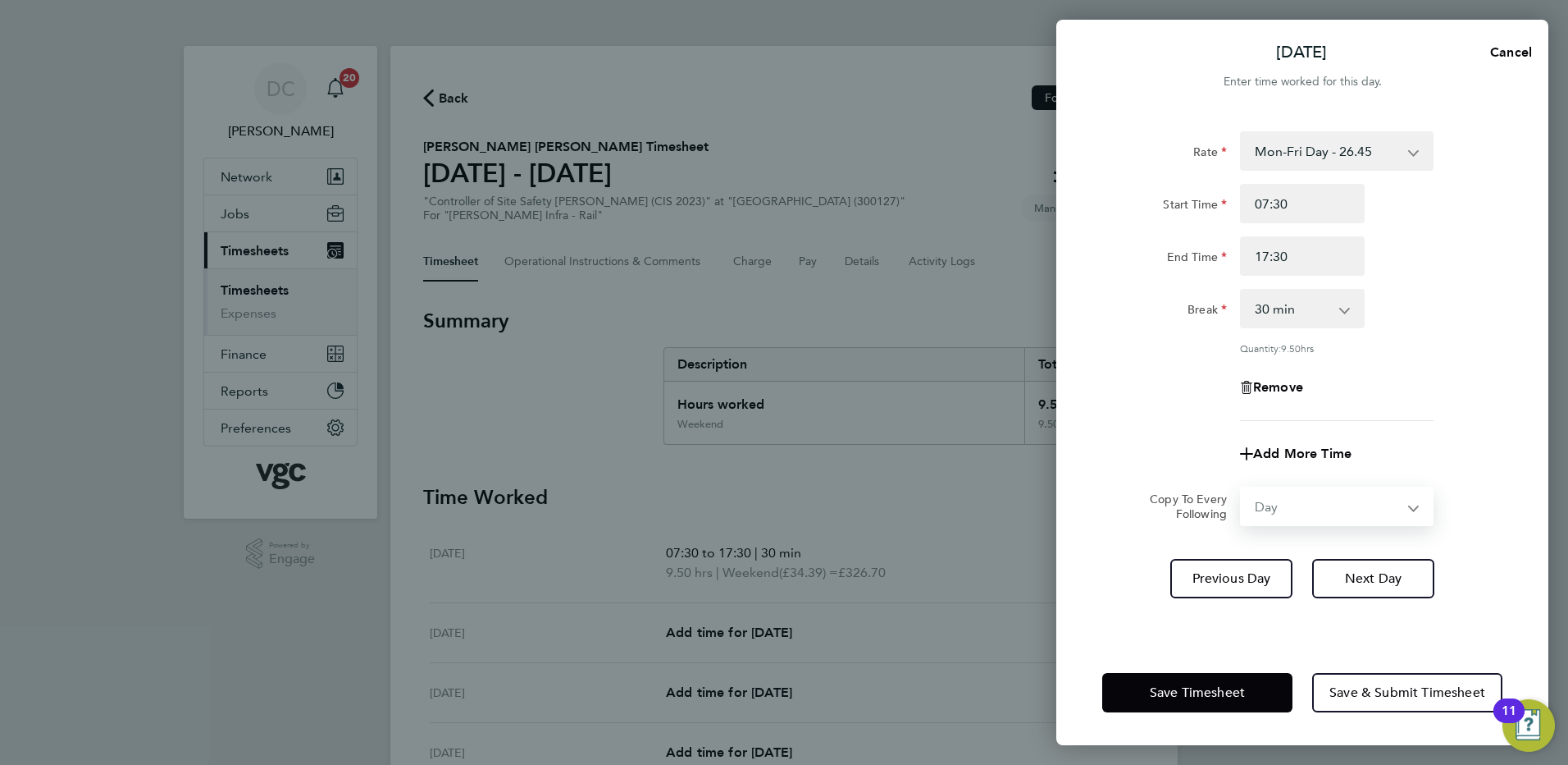
select select "[DATE]"
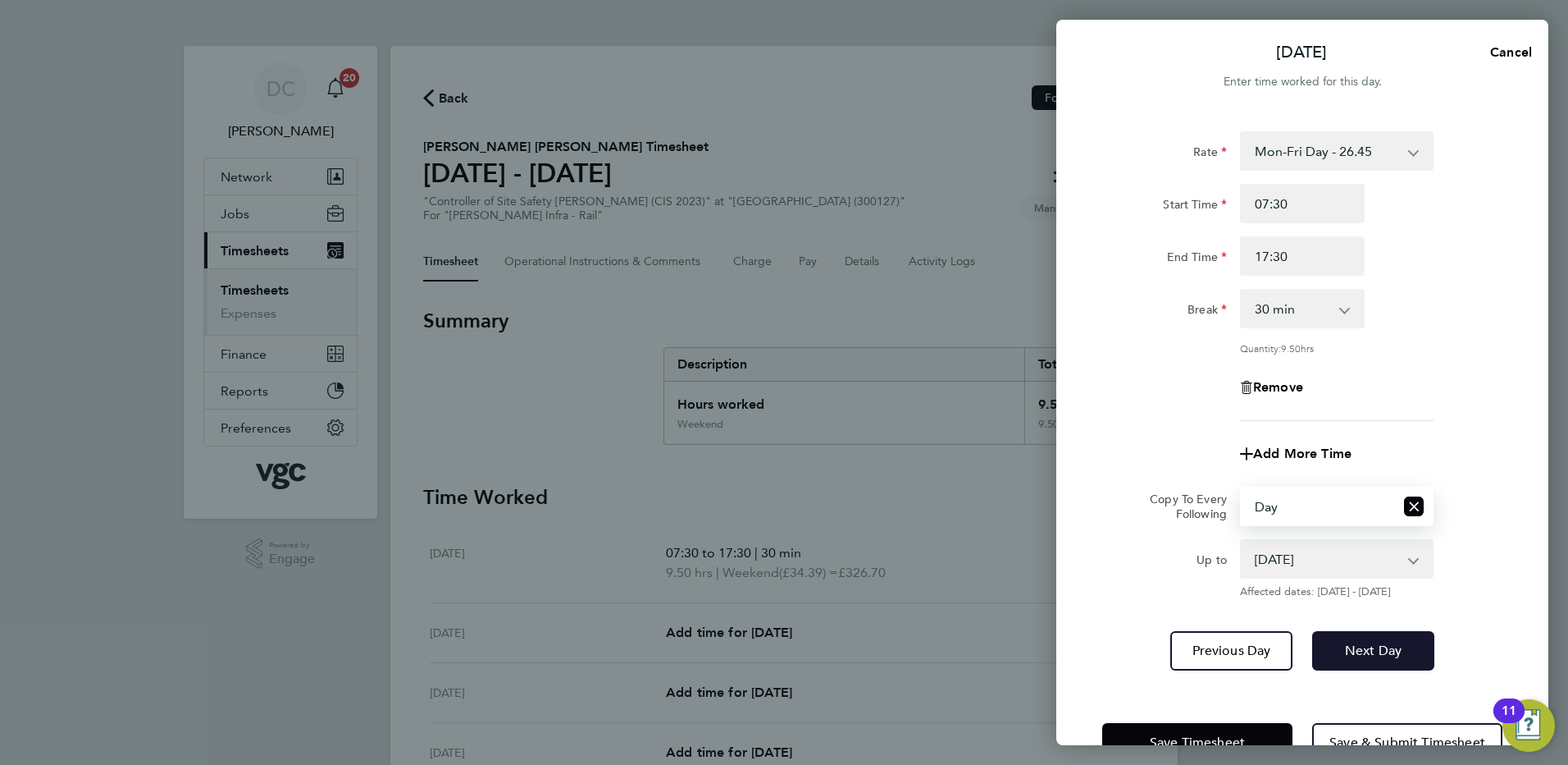
click at [1356, 642] on span "Next Day" at bounding box center [1373, 650] width 56 height 16
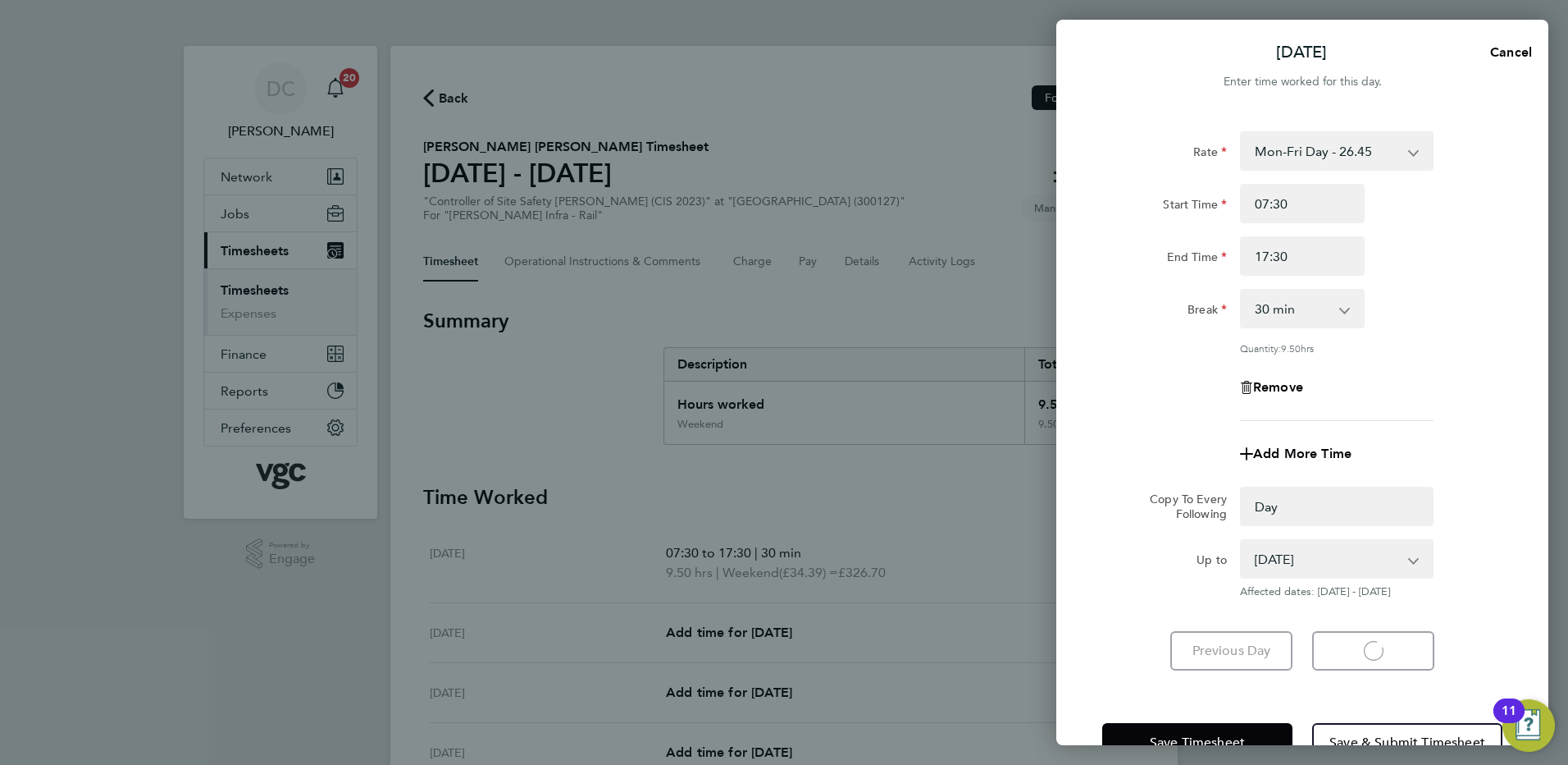
select select "0: null"
select select "30"
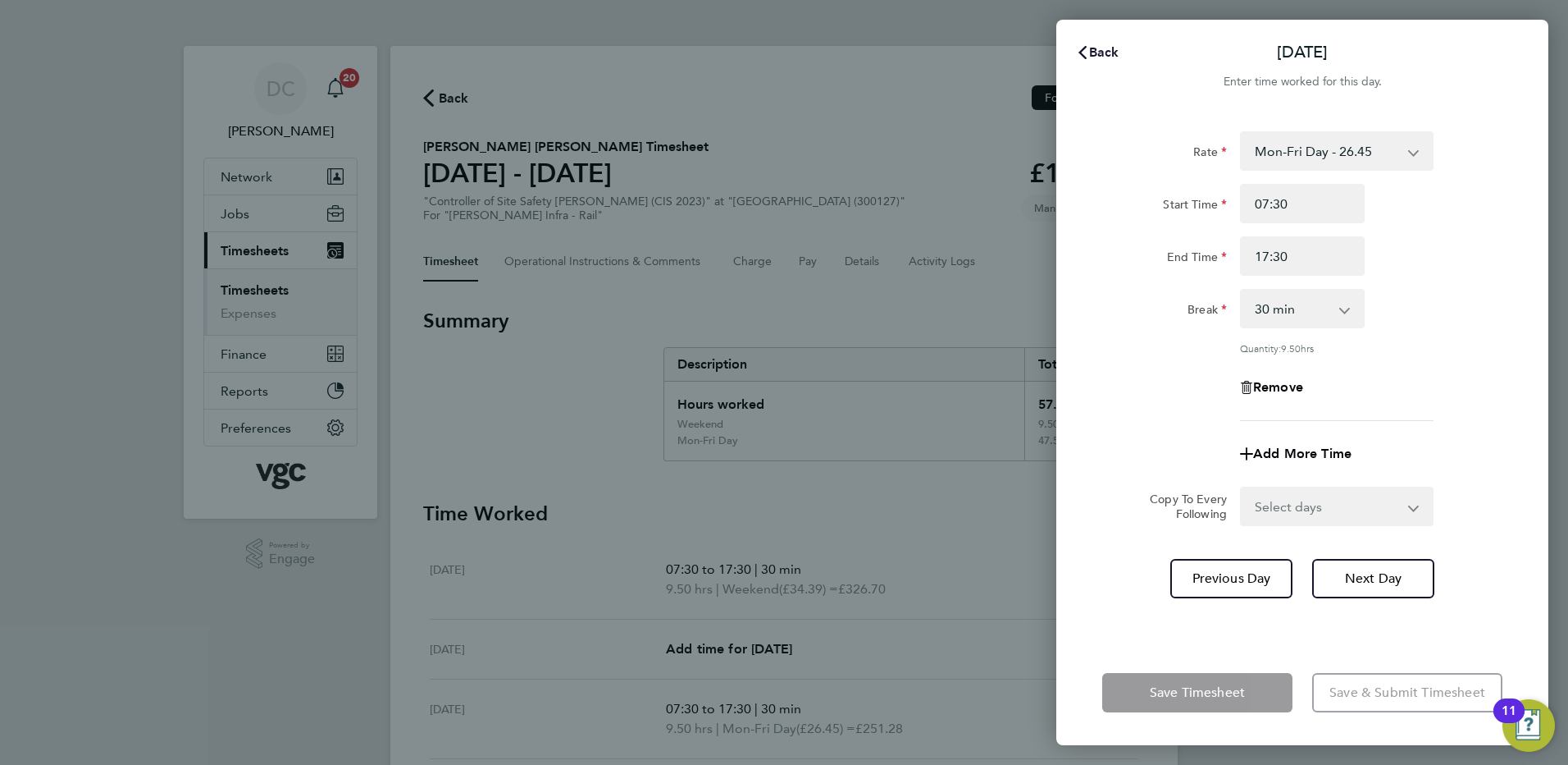
click at [1100, 43] on button "Back" at bounding box center [1097, 53] width 76 height 33
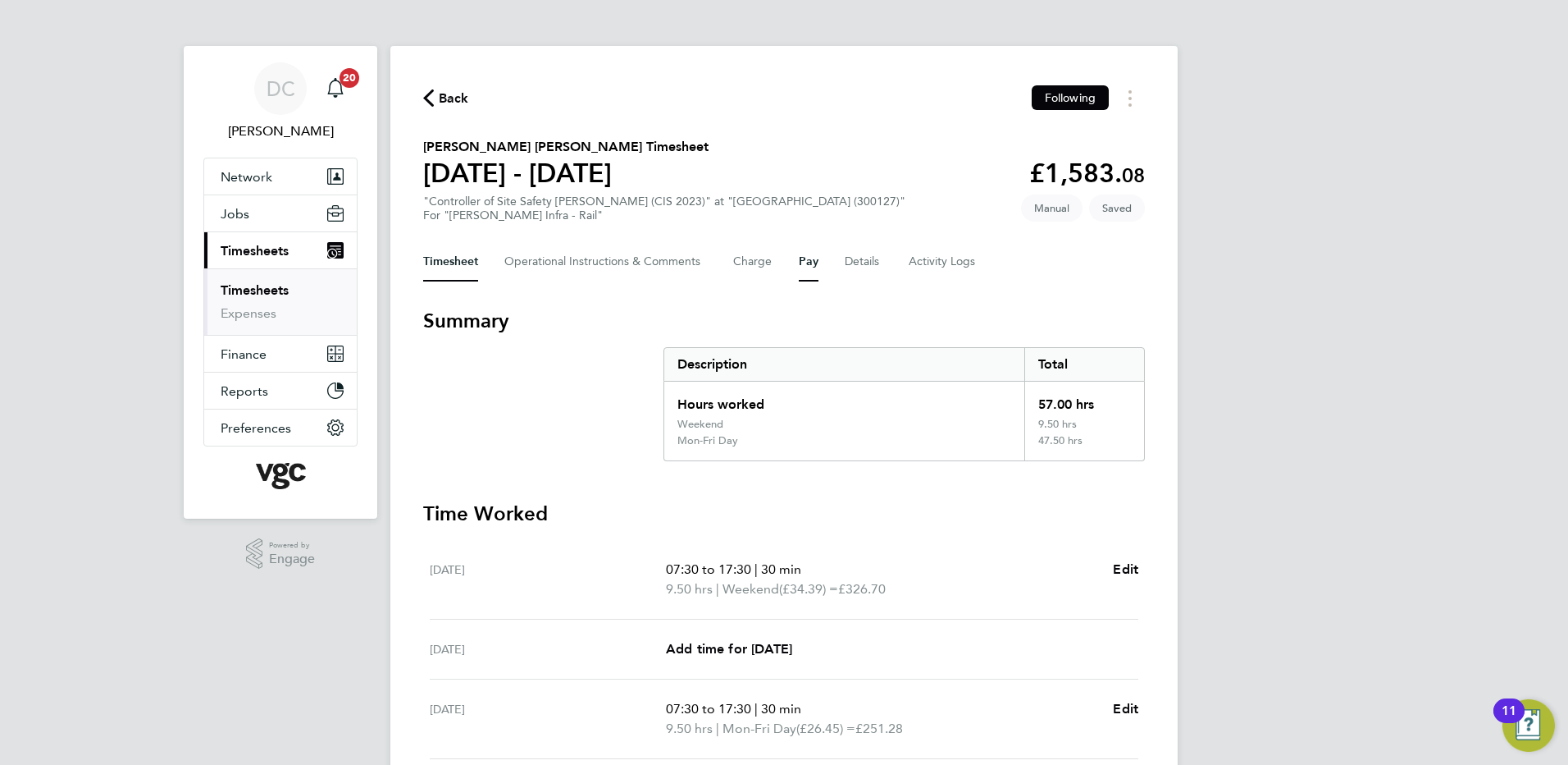
click at [802, 263] on button "Pay" at bounding box center [808, 262] width 20 height 40
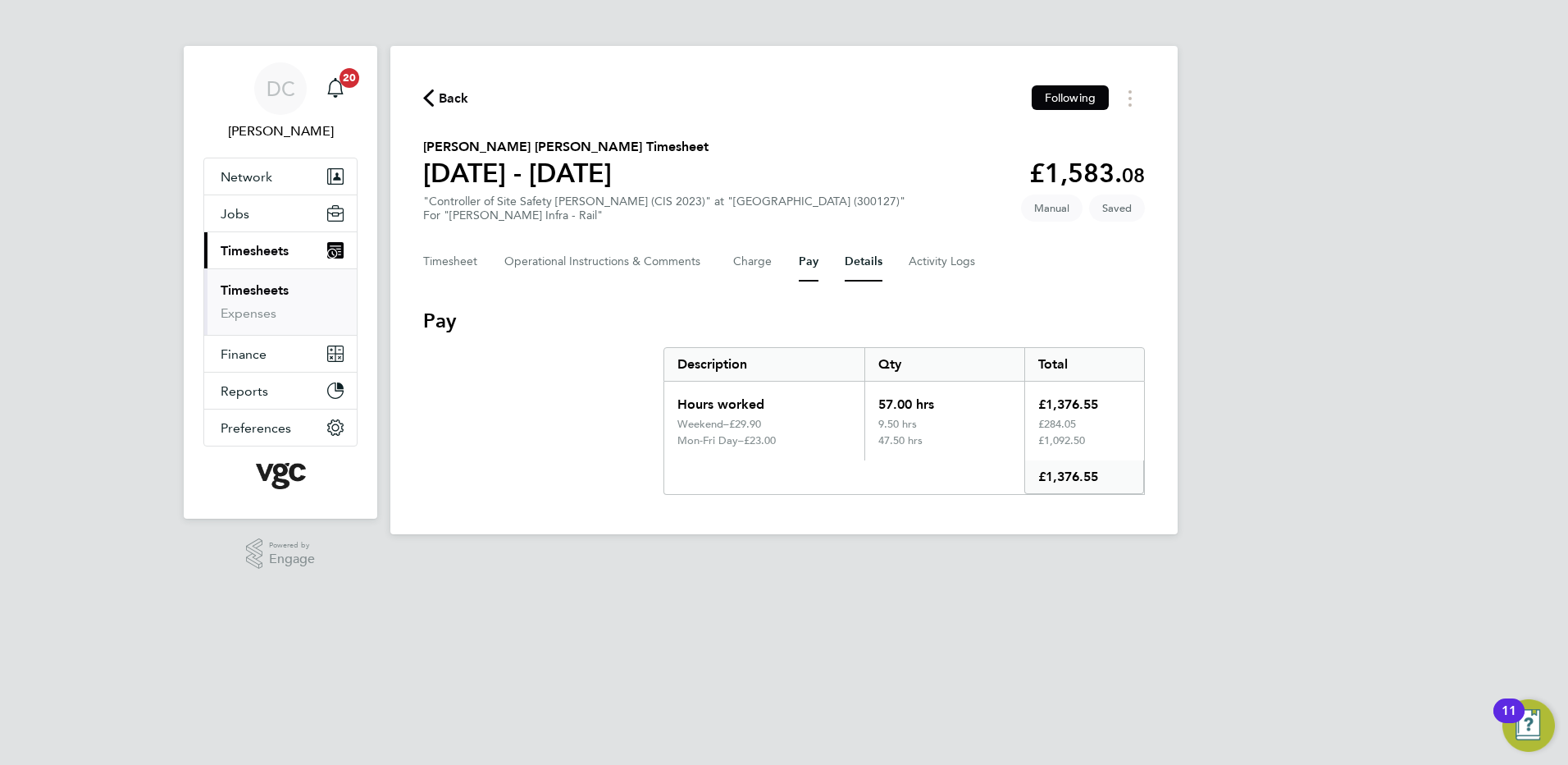
click at [860, 264] on button "Details" at bounding box center [864, 262] width 38 height 40
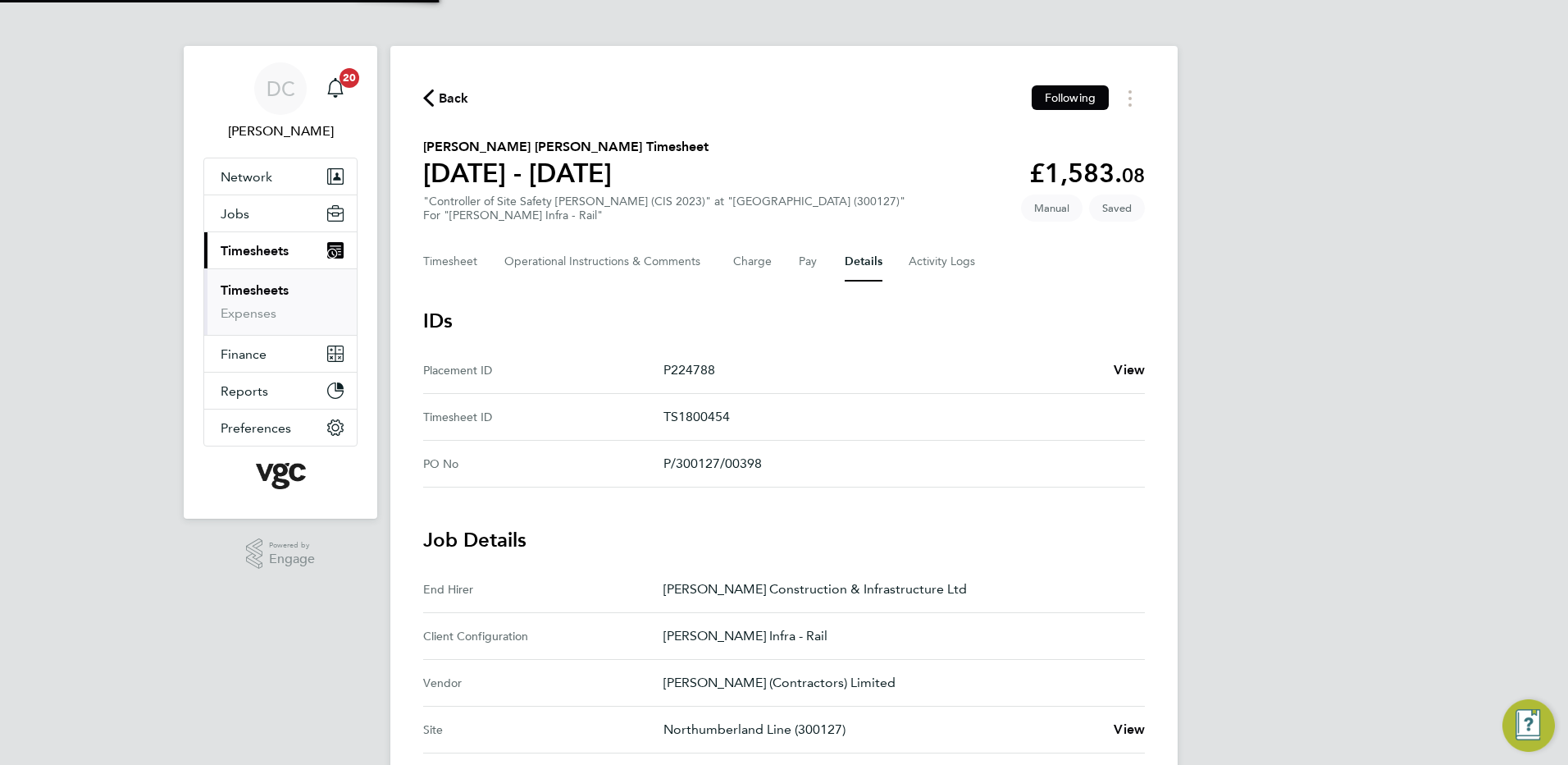
click at [1306, 534] on div "DC [PERSON_NAME] Notifications 20 Applications: Network Team Members Businesses…" at bounding box center [784, 682] width 1568 height 1364
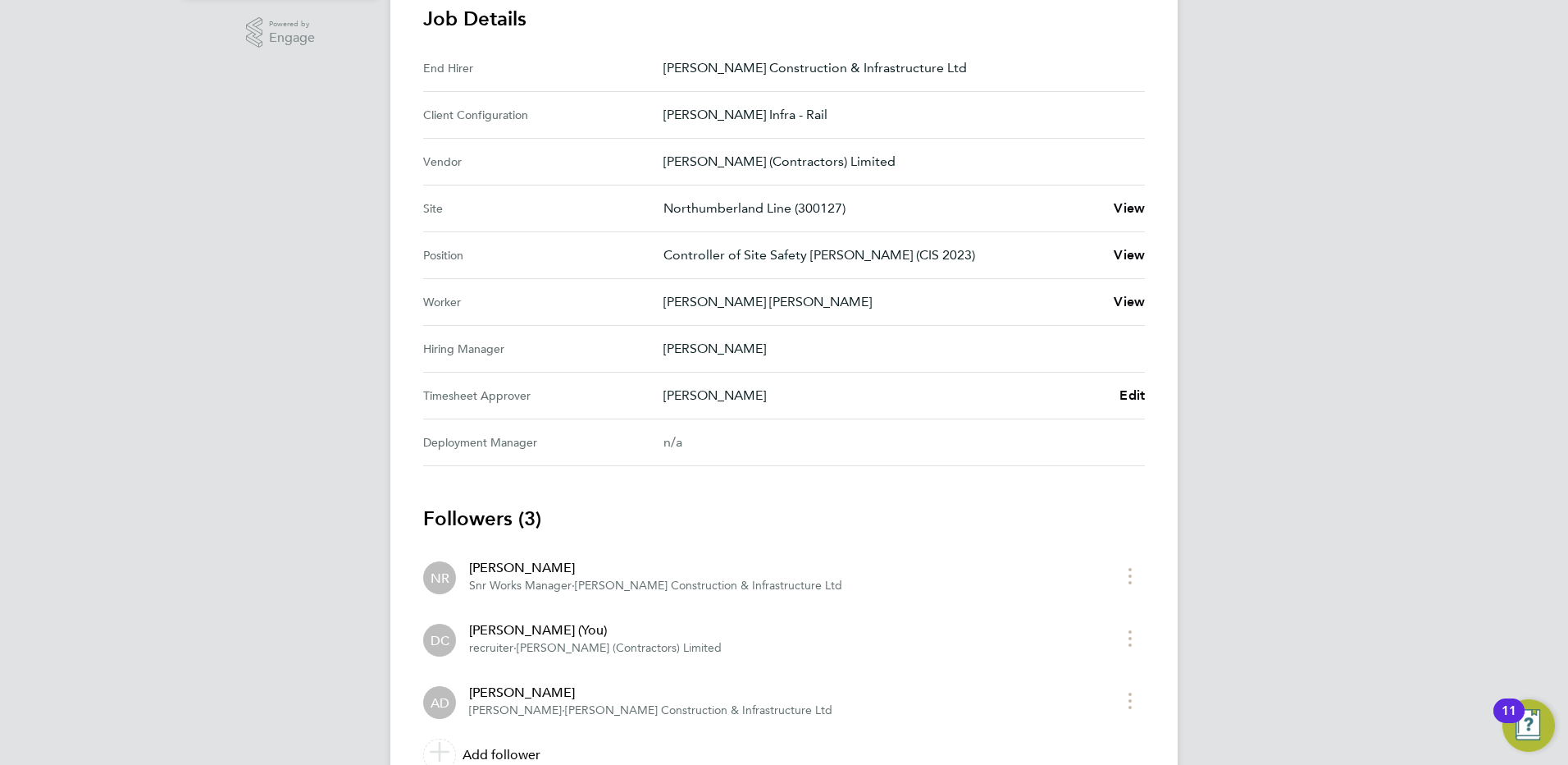
scroll to position [525, 0]
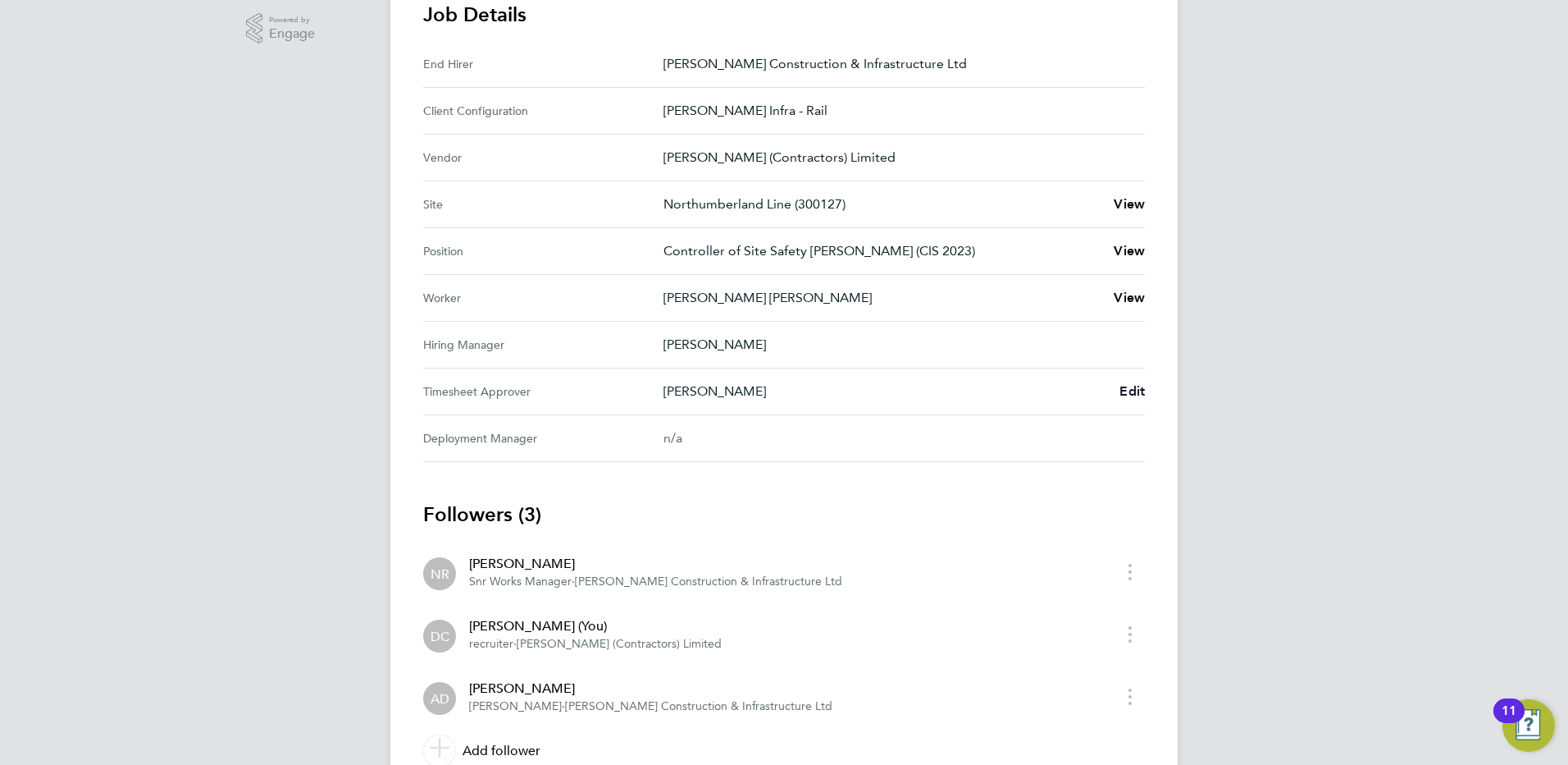
click at [1132, 396] on span "Edit" at bounding box center [1132, 391] width 25 height 16
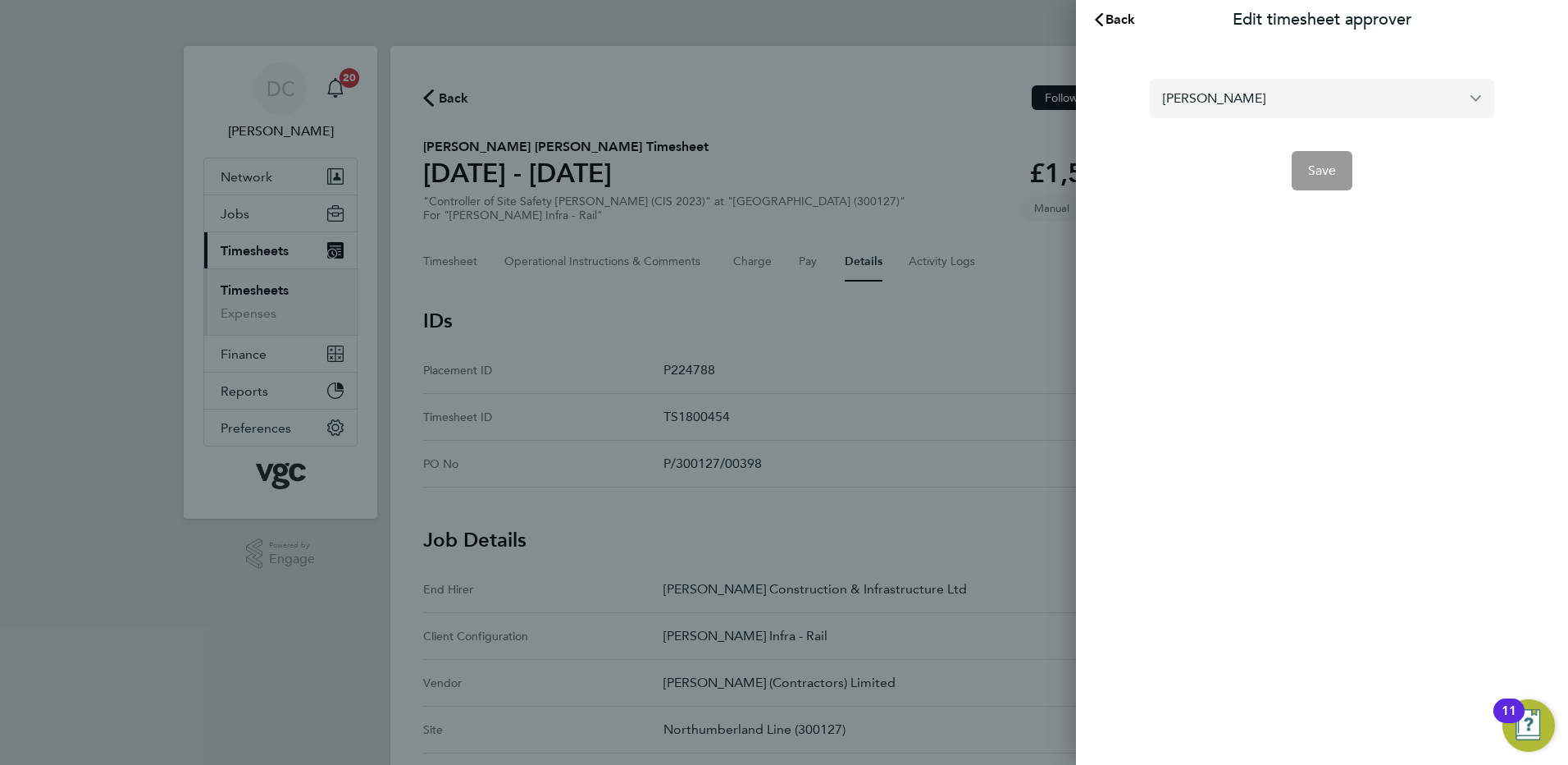
click at [1275, 94] on input "[PERSON_NAME]" at bounding box center [1322, 98] width 345 height 39
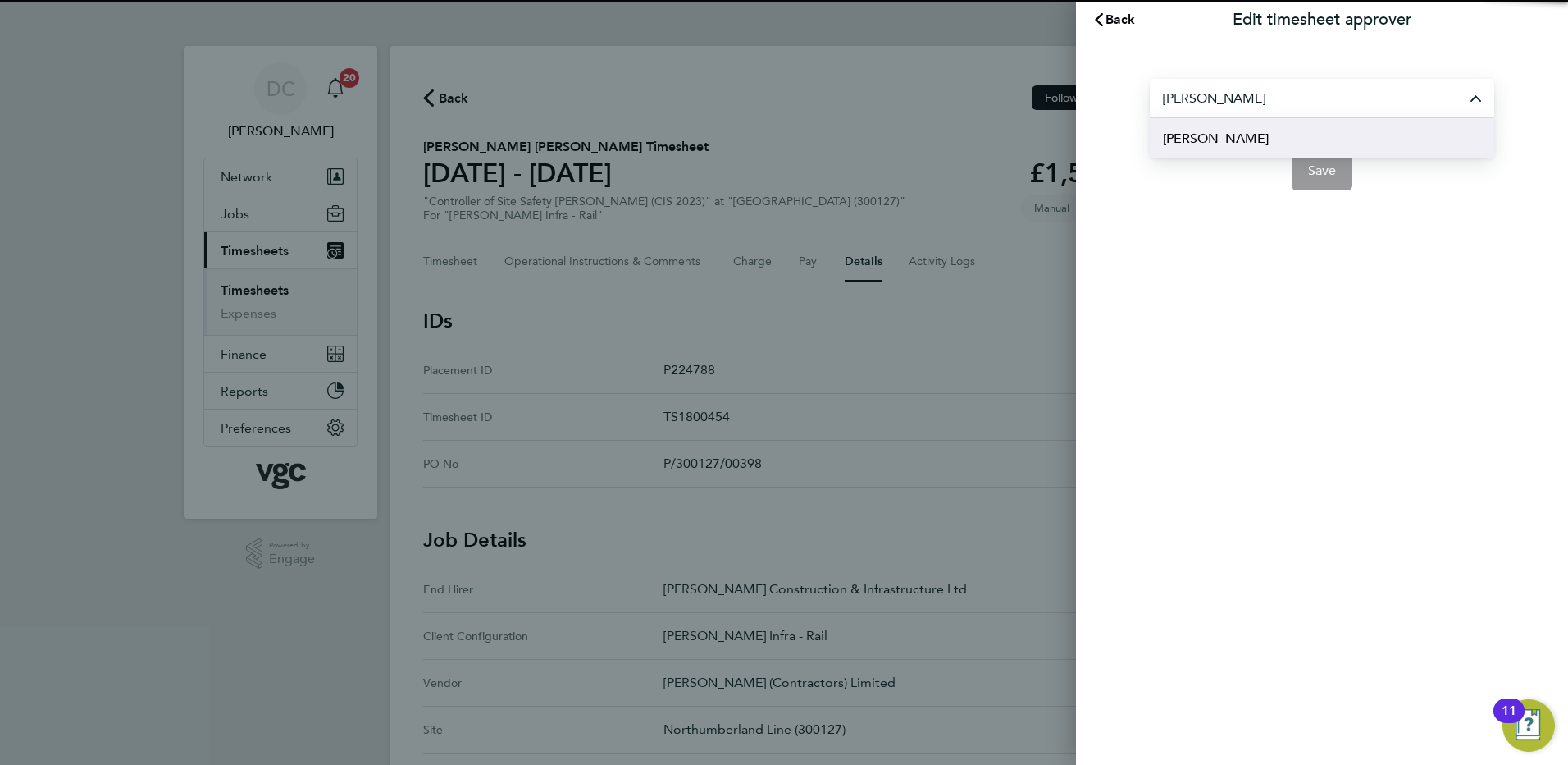
click at [1255, 136] on li "[PERSON_NAME]" at bounding box center [1322, 138] width 345 height 41
type input "[PERSON_NAME]"
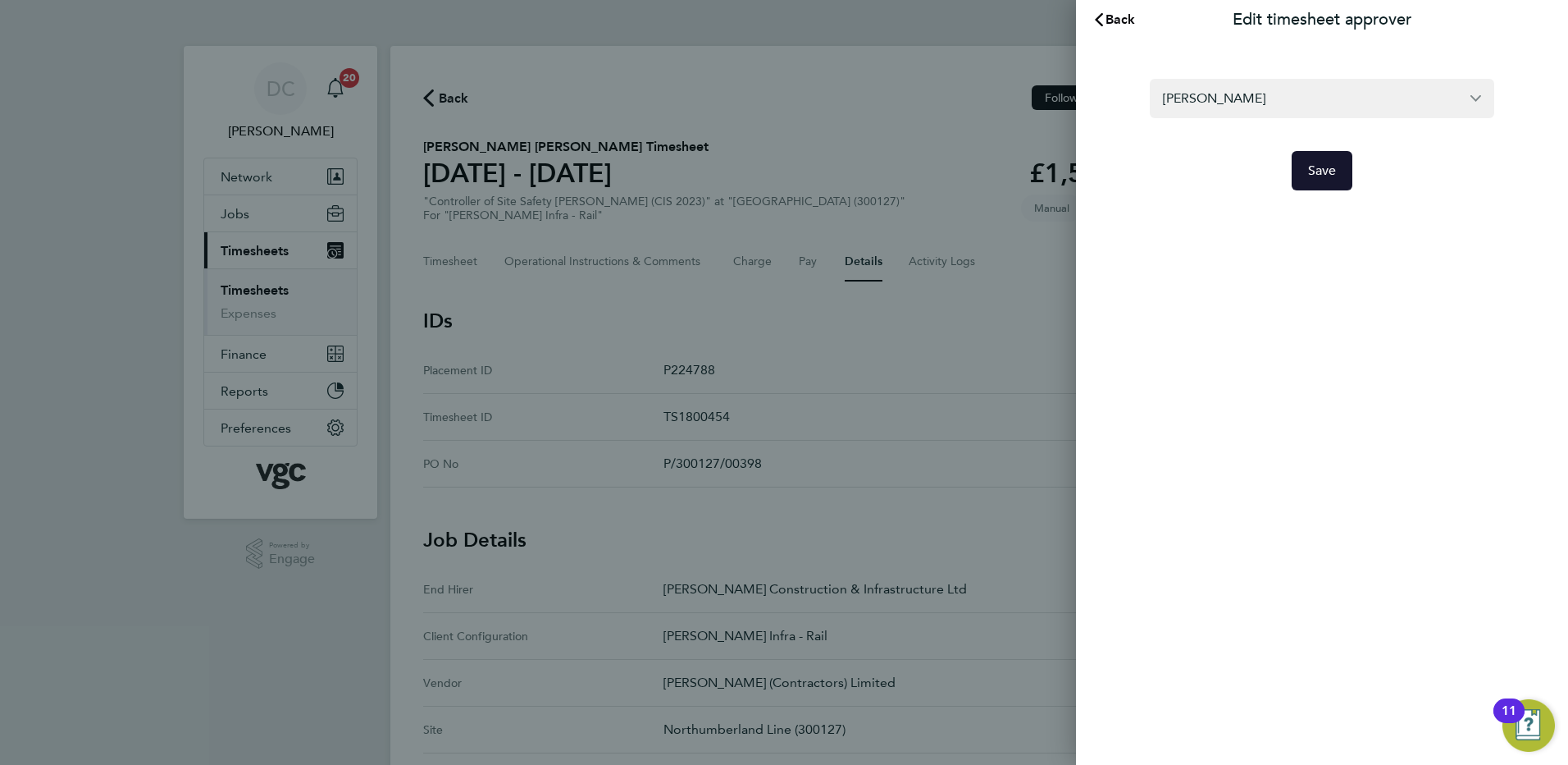
click at [1318, 171] on span "Save" at bounding box center [1322, 170] width 29 height 16
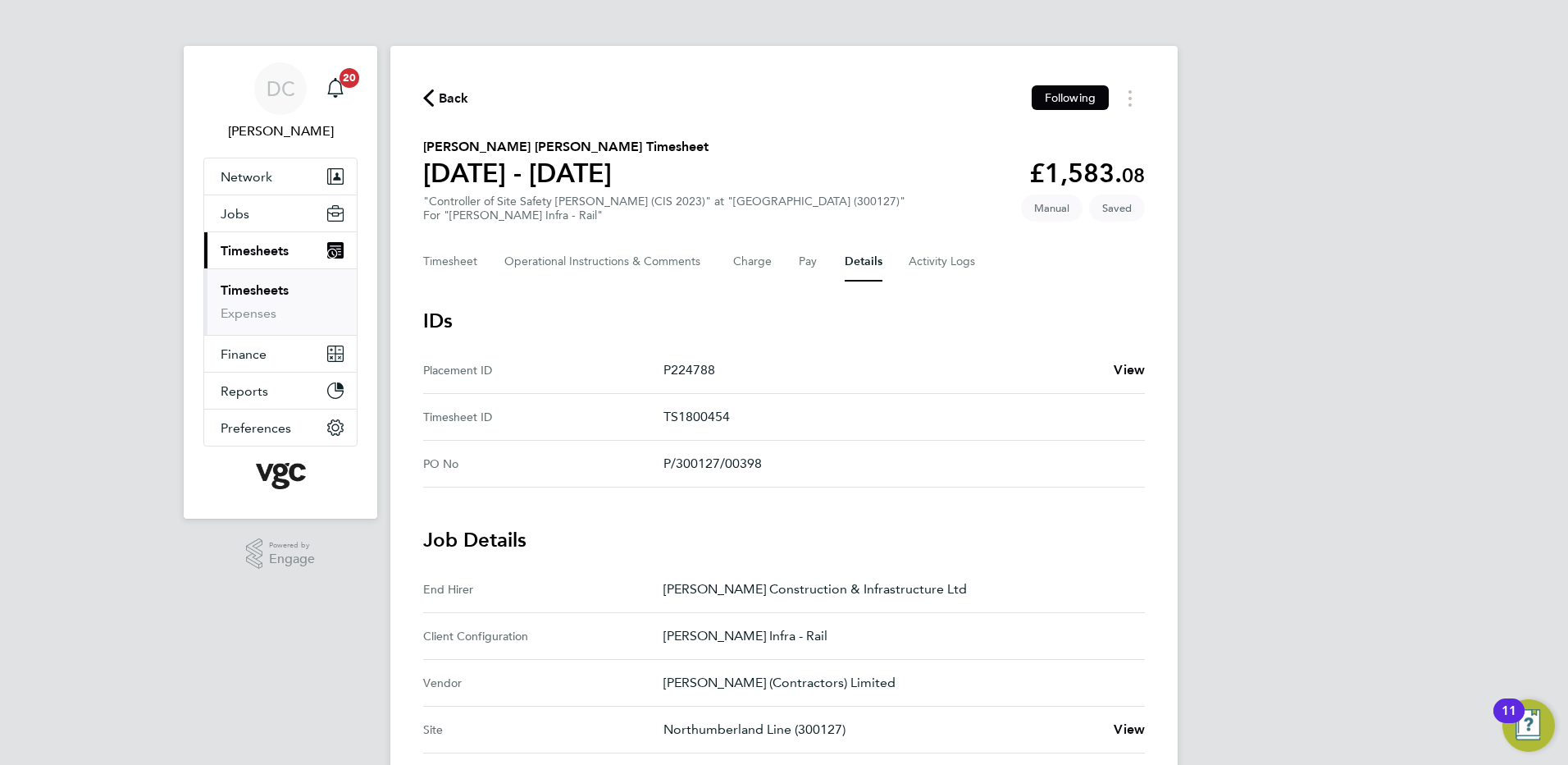
click at [1331, 392] on div "DC [PERSON_NAME] Notifications 20 Applications: Network Team Members Businesses…" at bounding box center [784, 682] width 1568 height 1364
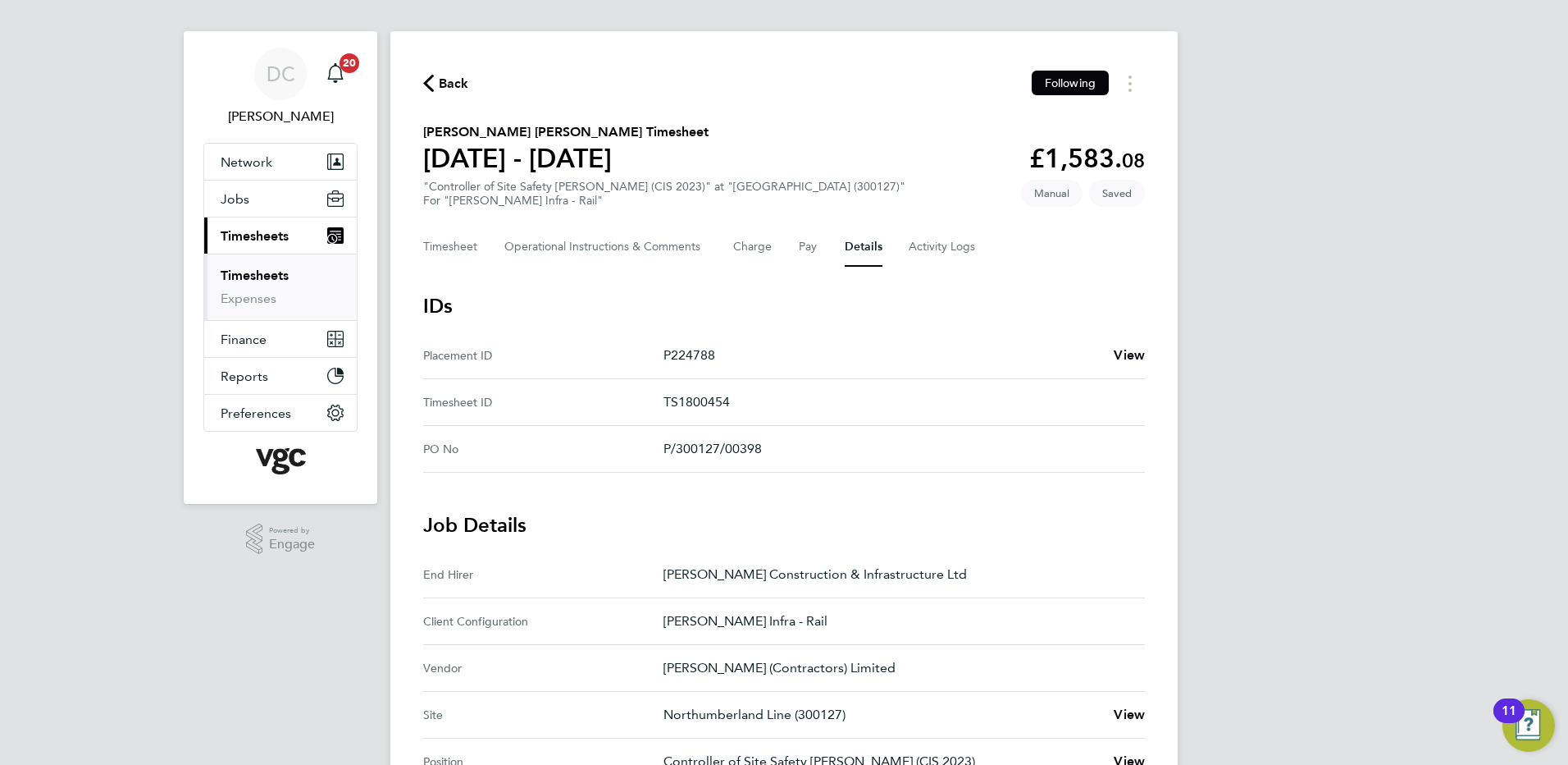
scroll to position [9, 0]
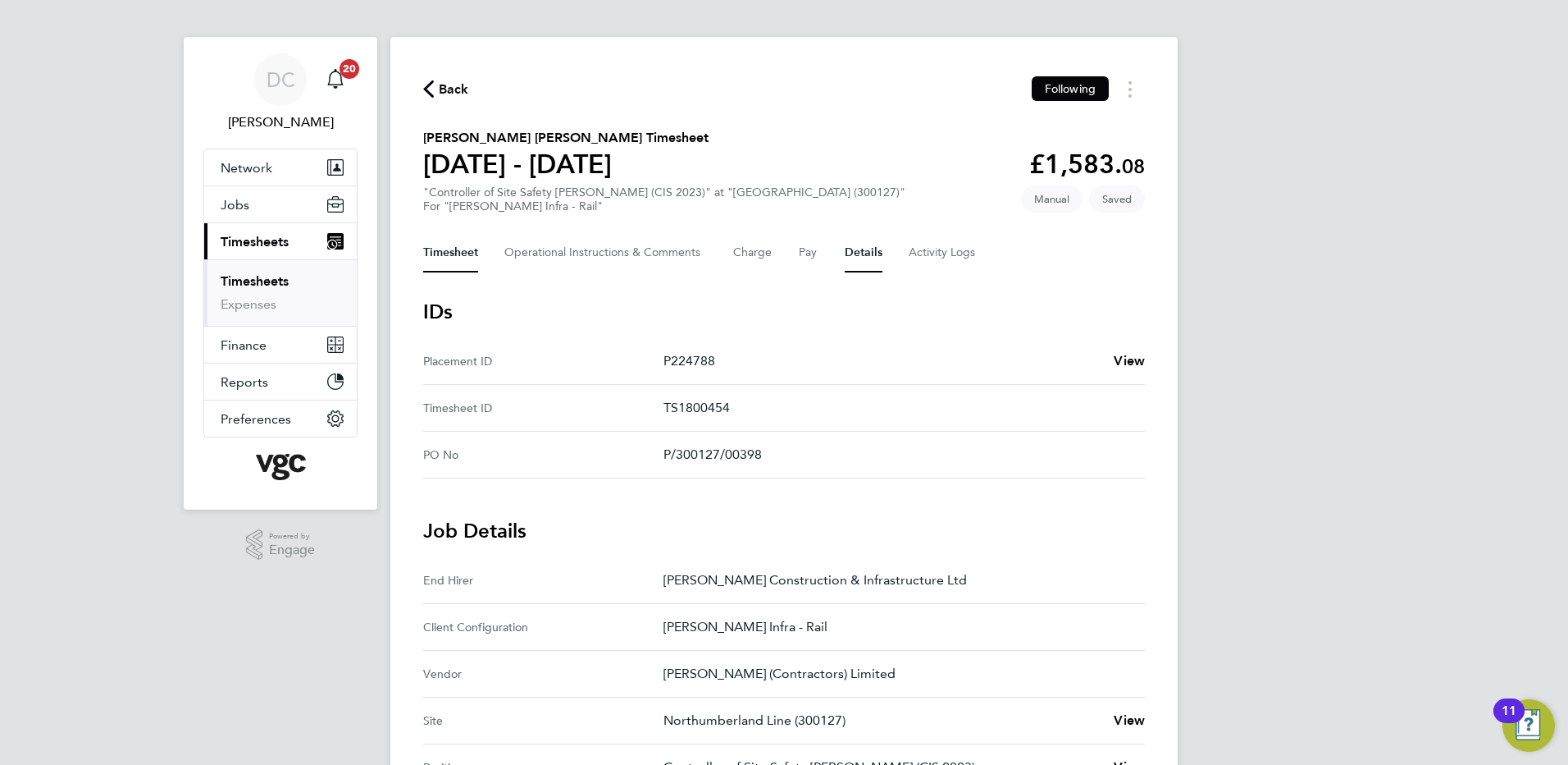
click at [453, 253] on button "Timesheet" at bounding box center [451, 253] width 55 height 40
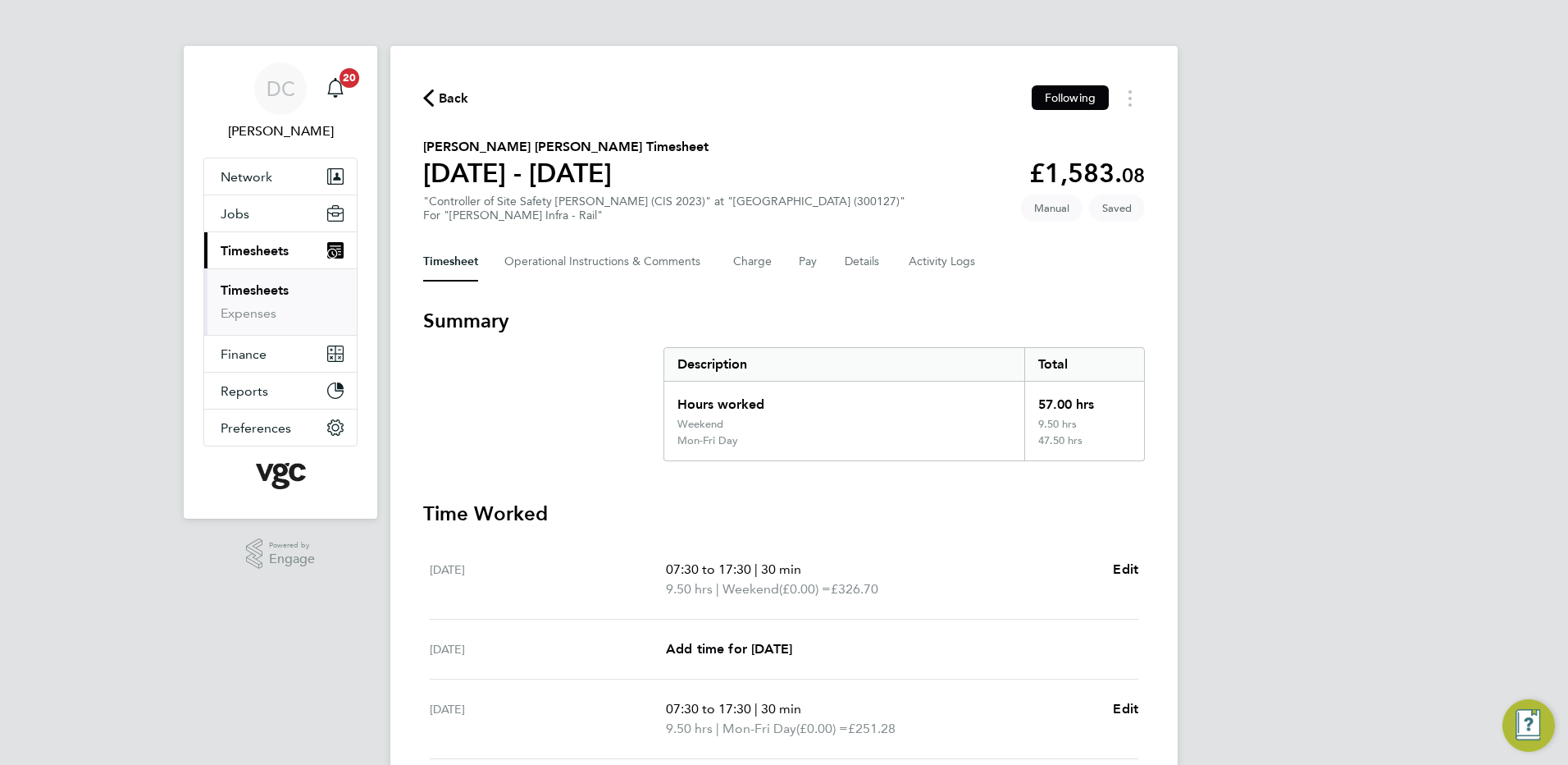
click at [1466, 373] on div "DC [PERSON_NAME] Notifications 20 Applications: Network Team Members Businesses…" at bounding box center [784, 610] width 1568 height 1221
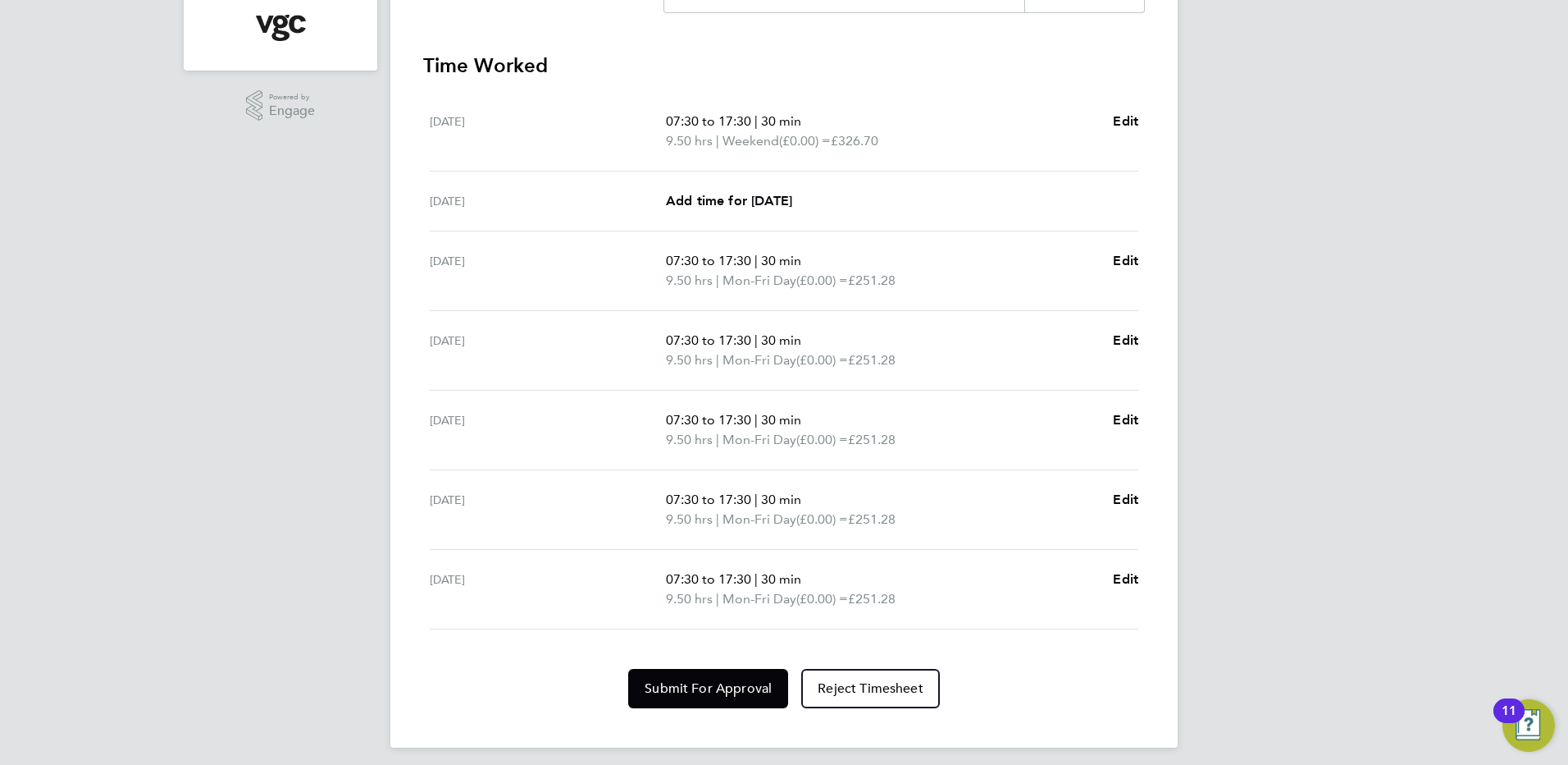
scroll to position [457, 0]
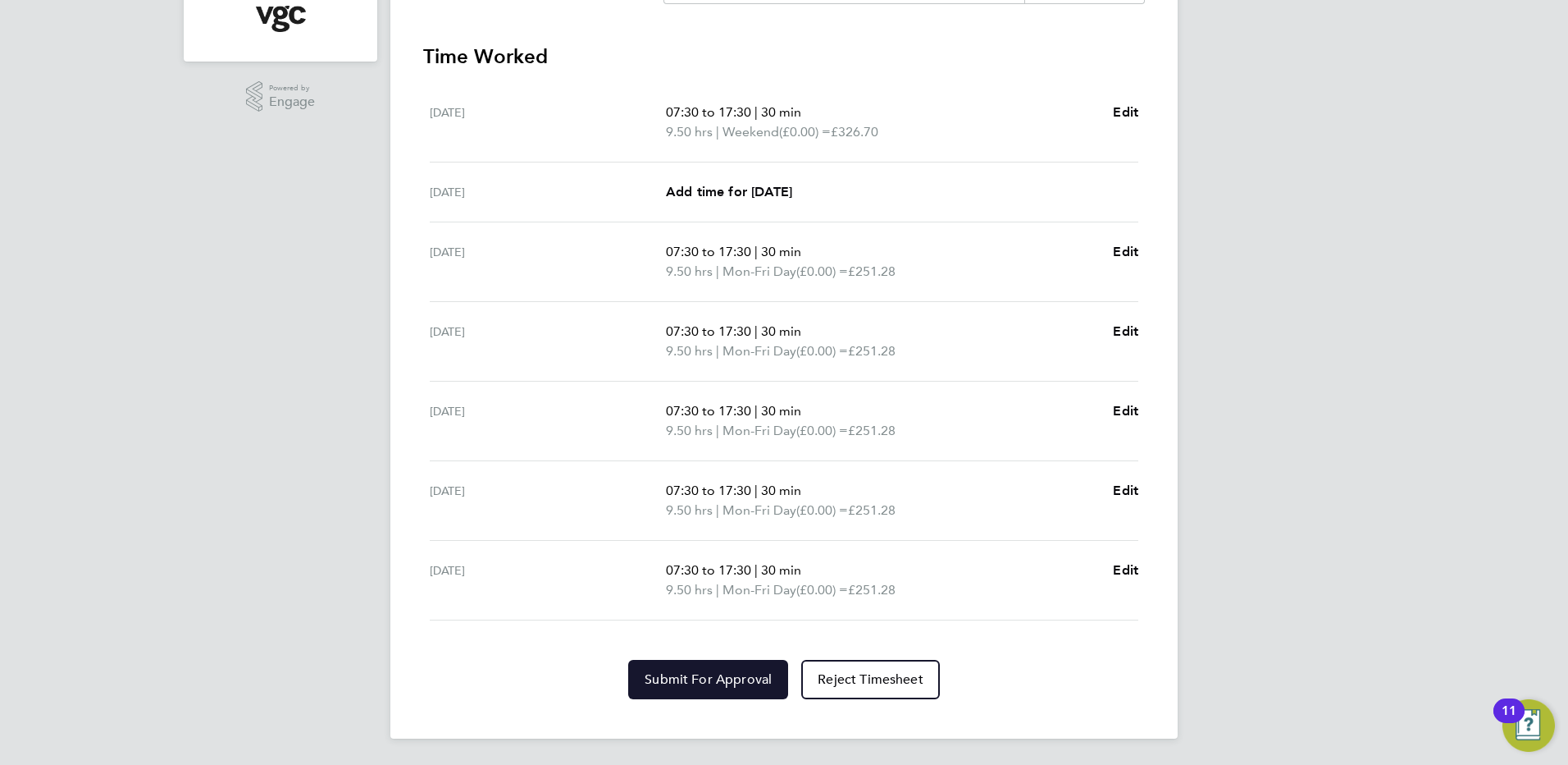
click at [760, 685] on span "Submit For Approval" at bounding box center [708, 679] width 127 height 16
click at [1309, 393] on div "DC [PERSON_NAME] Notifications 20 Applications: Network Team Members Businesses…" at bounding box center [784, 153] width 1568 height 1221
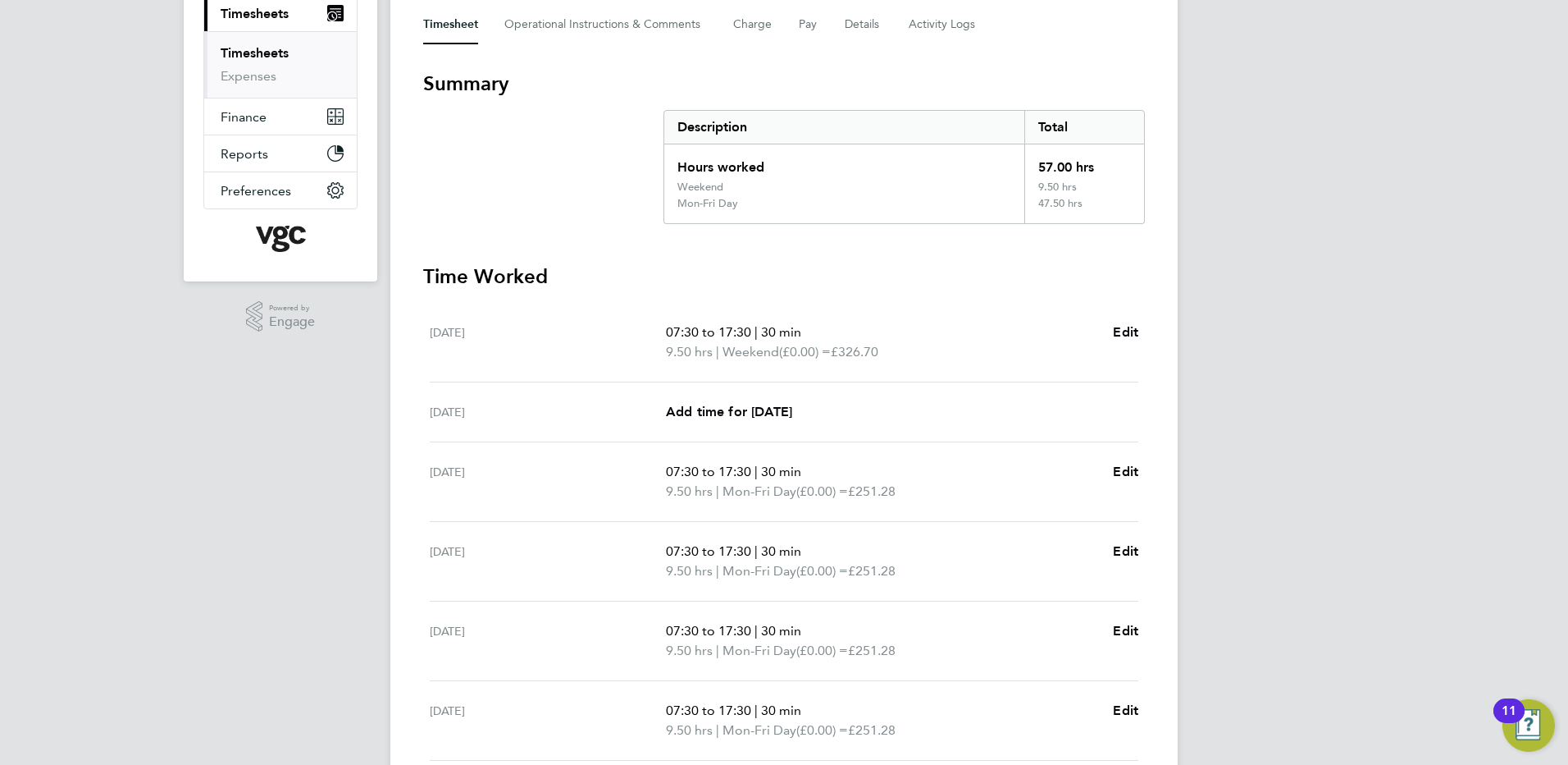
scroll to position [33, 0]
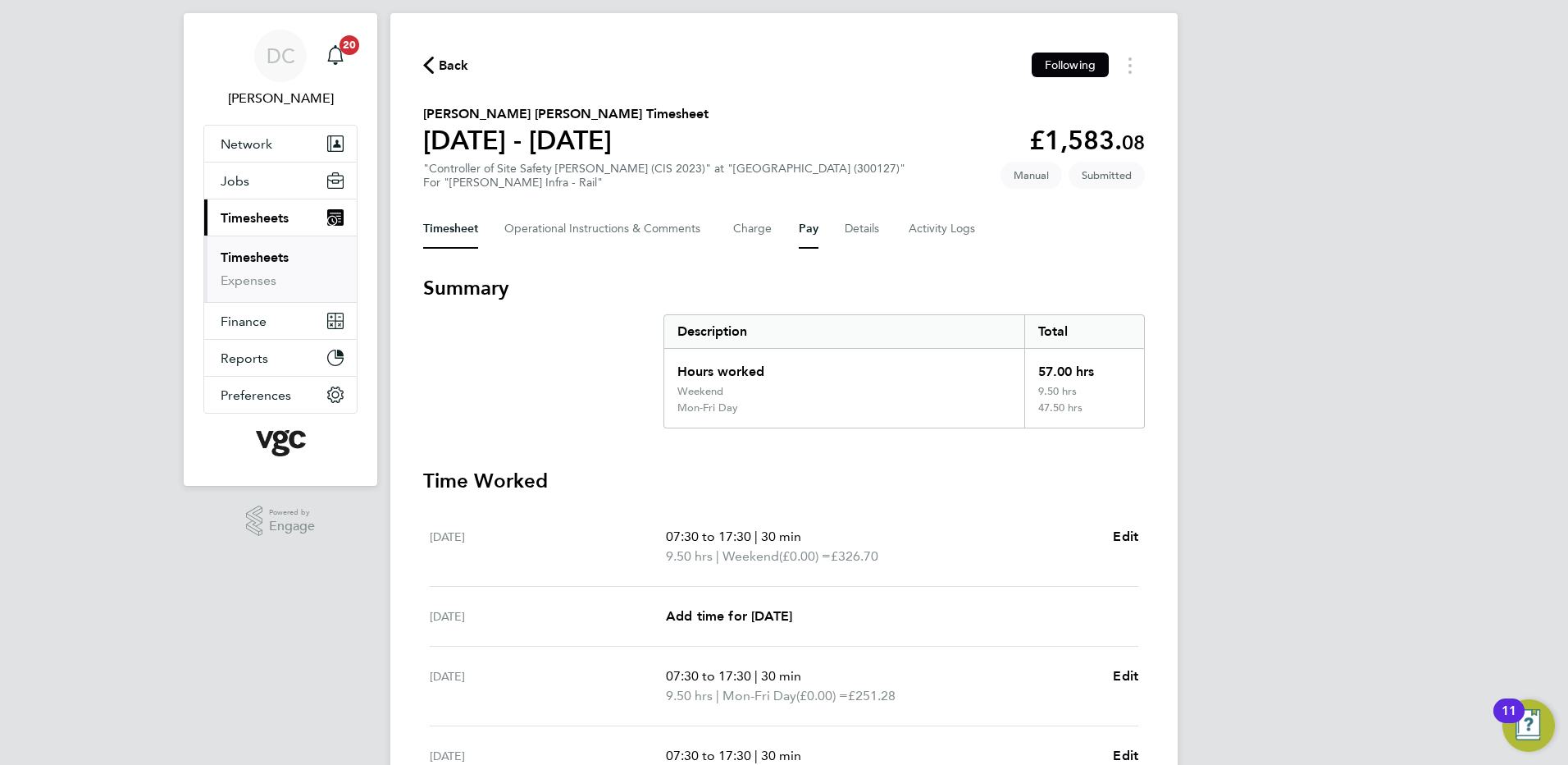
click at [809, 229] on button "Pay" at bounding box center [808, 229] width 20 height 40
